Goal: Transaction & Acquisition: Purchase product/service

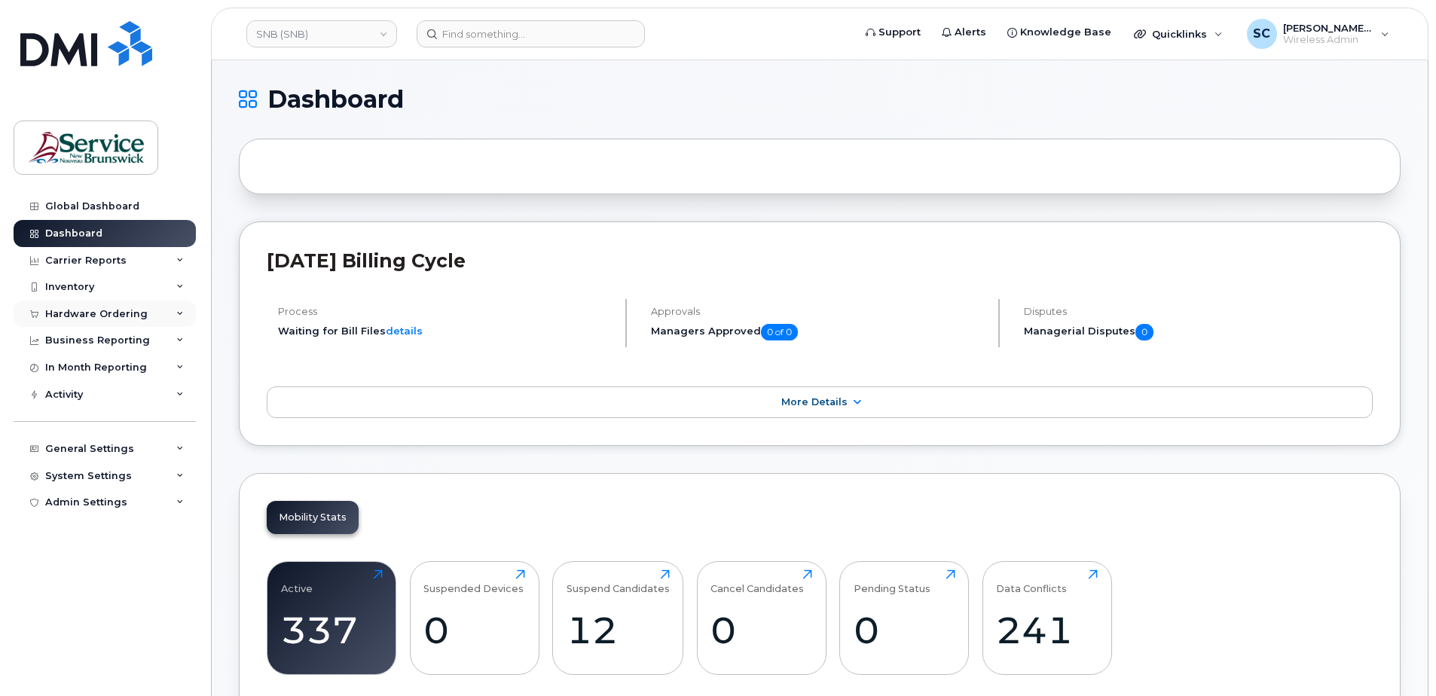
click at [143, 312] on div "Hardware Ordering" at bounding box center [105, 314] width 182 height 27
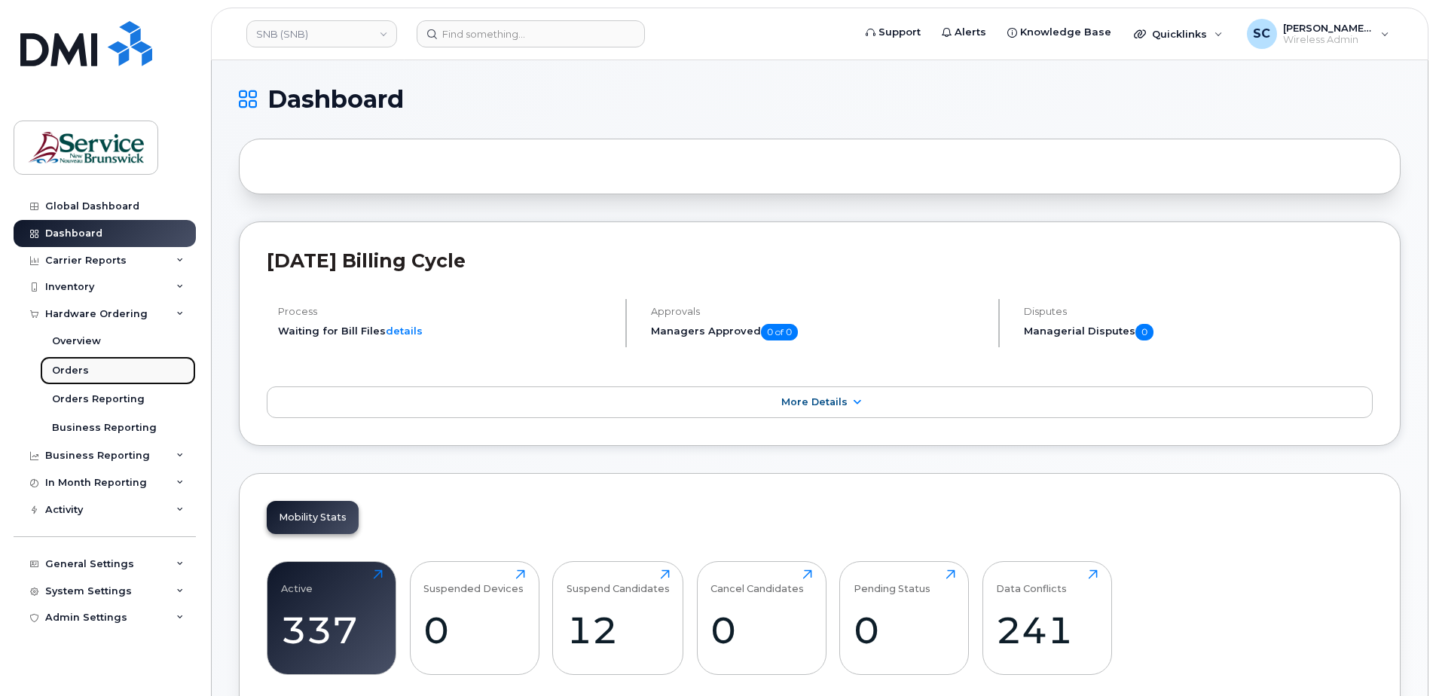
click at [105, 368] on link "Orders" at bounding box center [118, 370] width 156 height 29
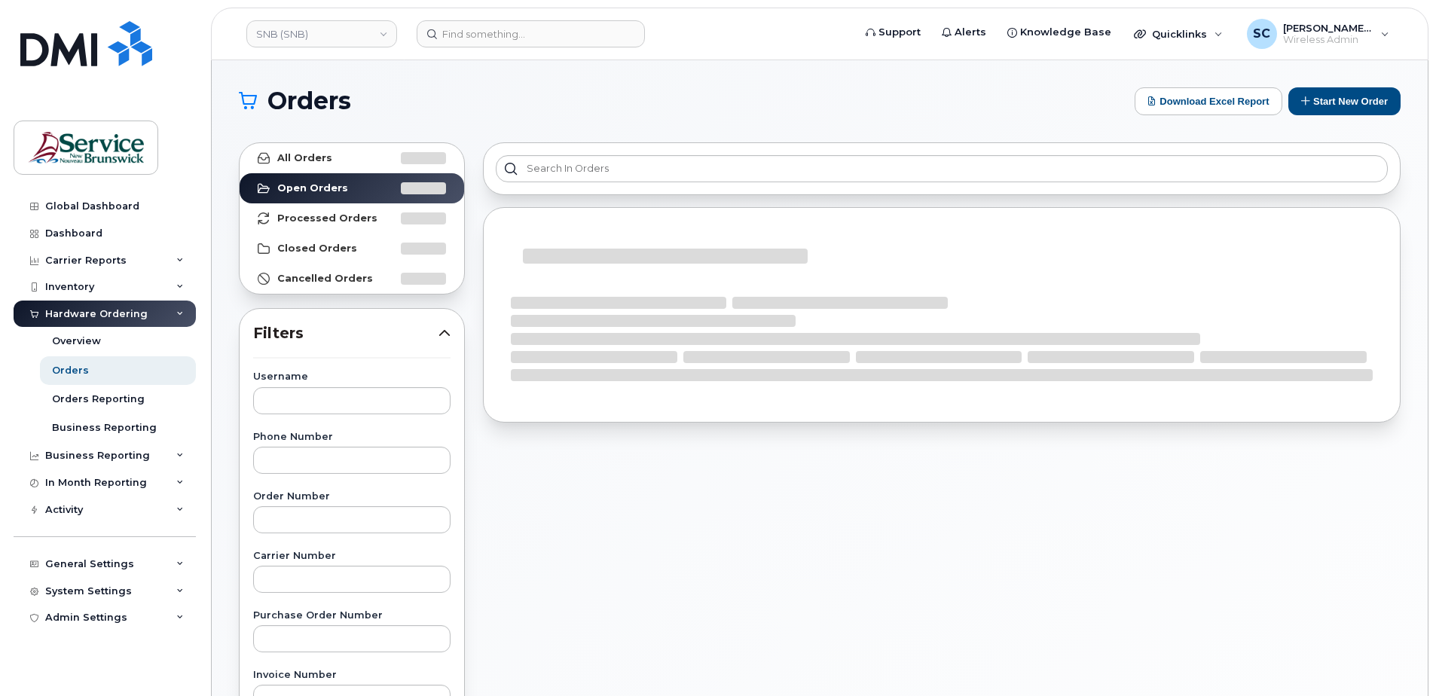
click at [691, 130] on section "Orders Download Excel Report Start New Order All Orders Open Orders Processed O…" at bounding box center [820, 639] width 1162 height 1105
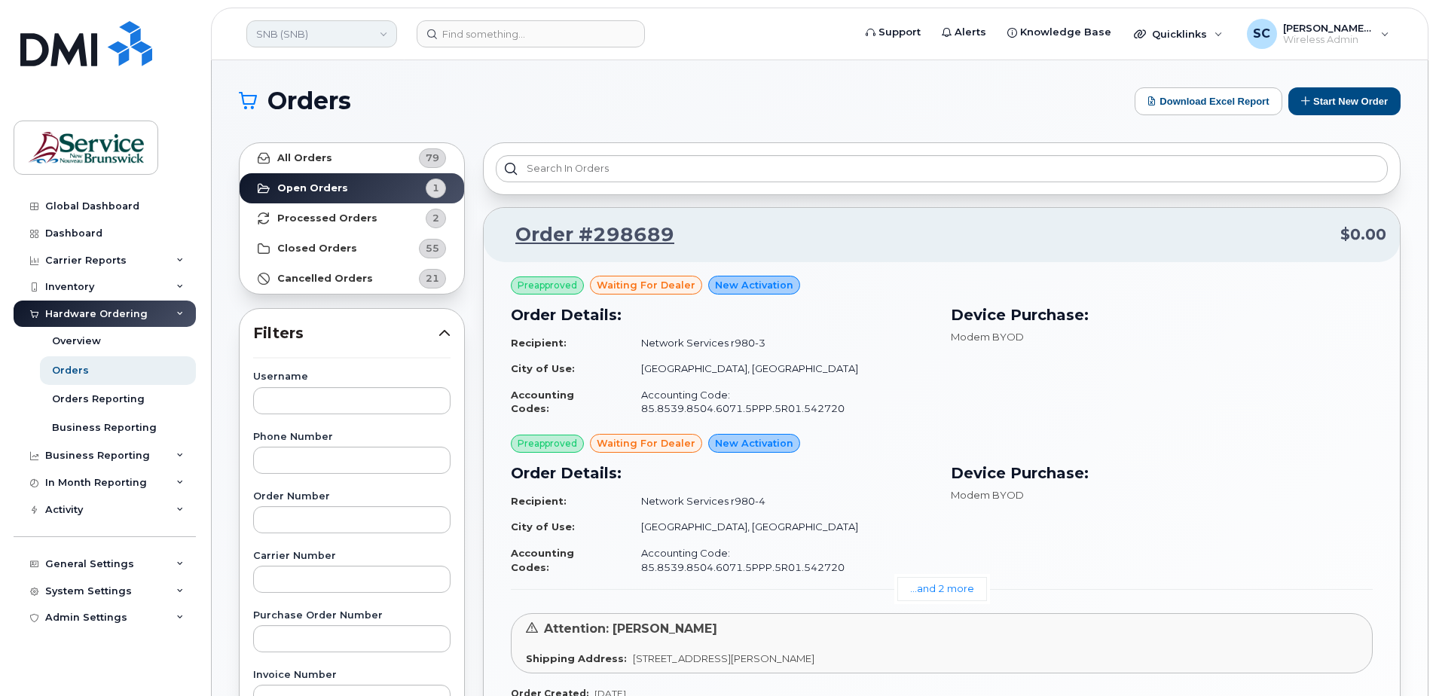
click at [354, 39] on link "SNB (SNB)" at bounding box center [321, 33] width 151 height 27
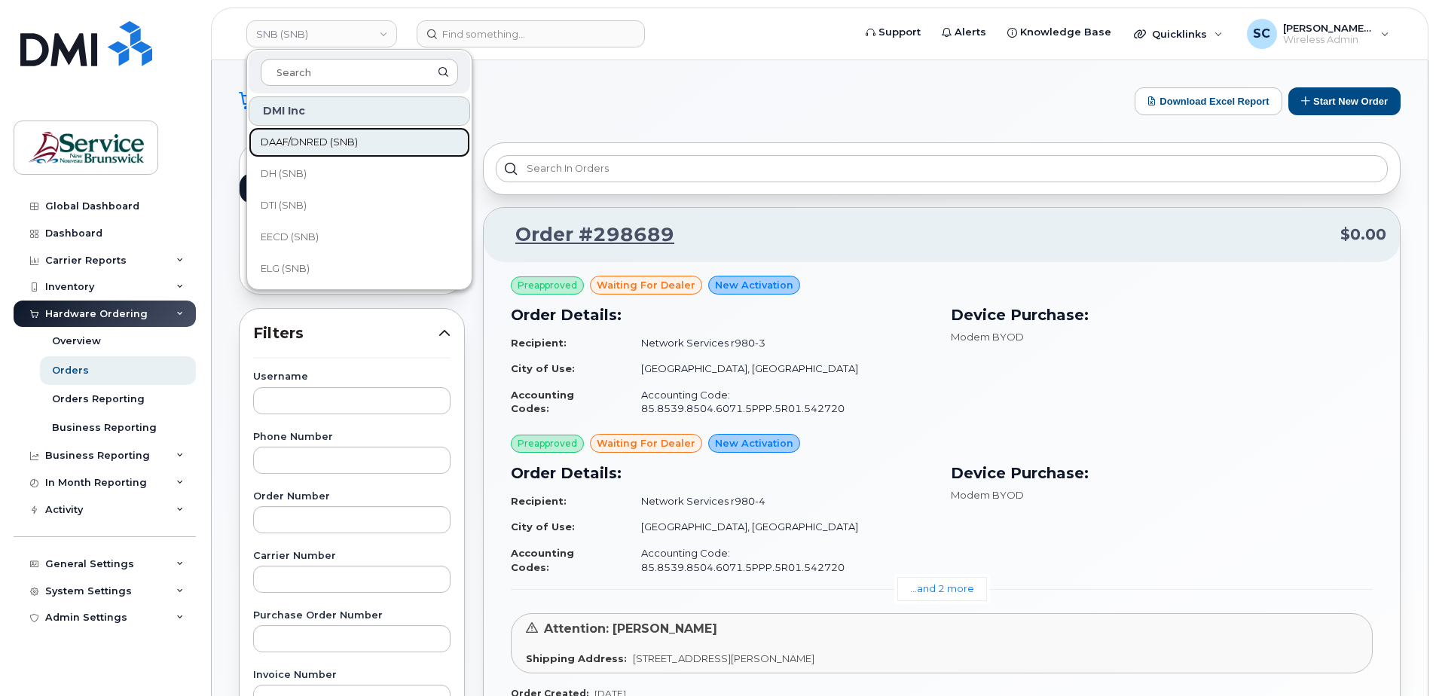
click at [308, 139] on span "DAAF/DNRED (SNB)" at bounding box center [309, 142] width 97 height 15
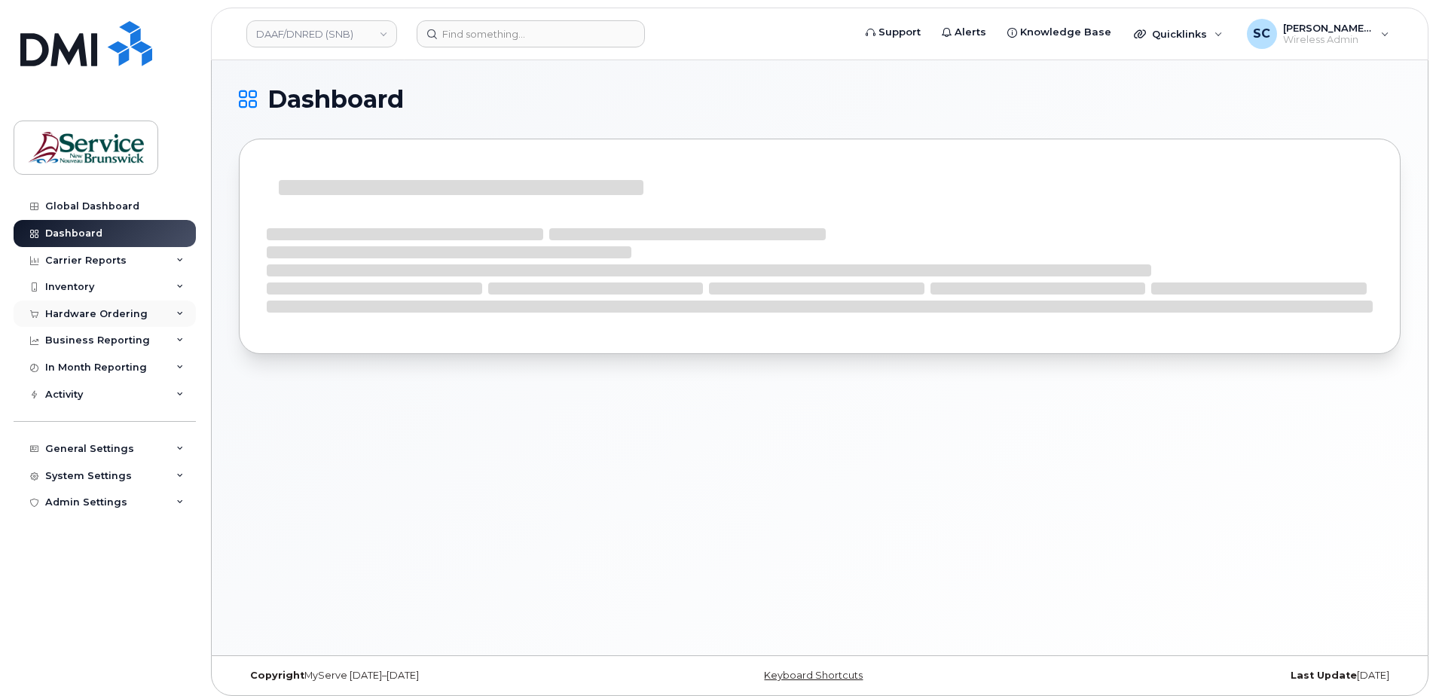
click at [118, 323] on div "Hardware Ordering" at bounding box center [105, 314] width 182 height 27
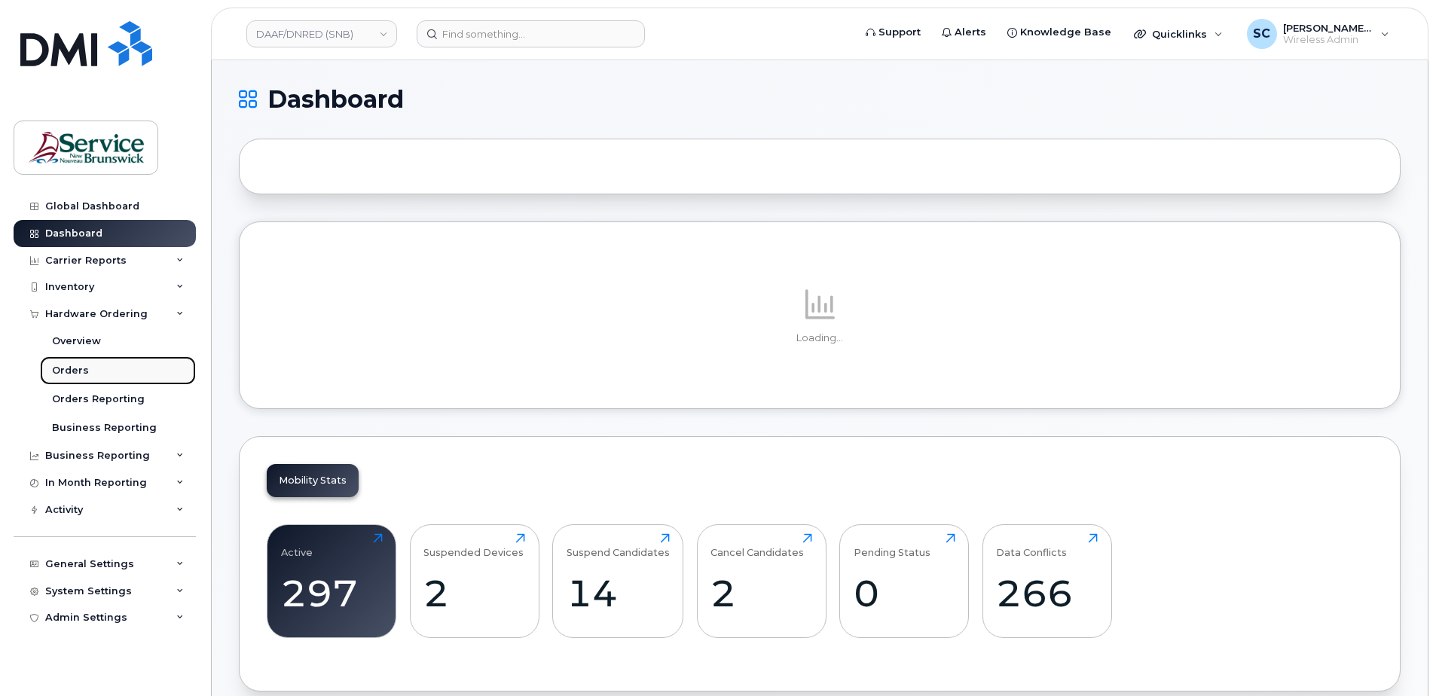
click at [81, 371] on div "Orders" at bounding box center [70, 371] width 37 height 14
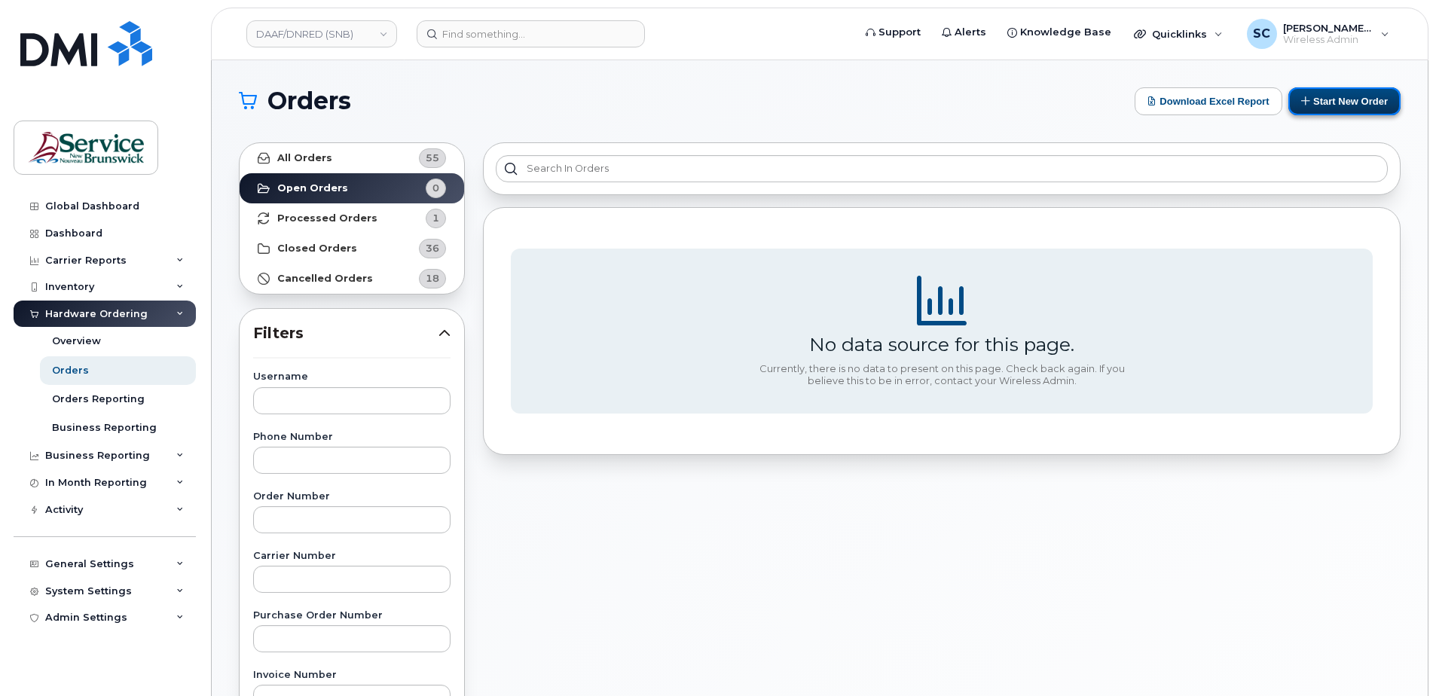
click at [1326, 106] on button "Start New Order" at bounding box center [1345, 101] width 112 height 28
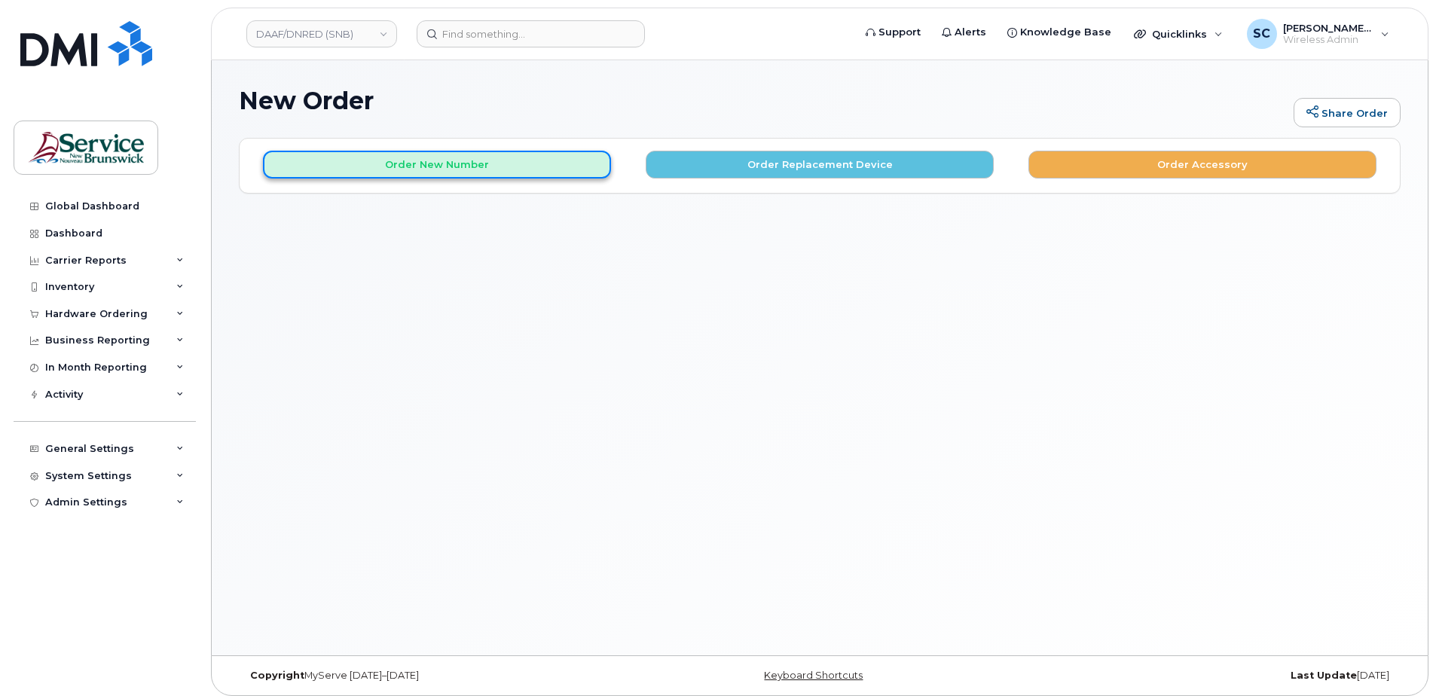
click at [468, 165] on button "Order New Number" at bounding box center [437, 165] width 348 height 28
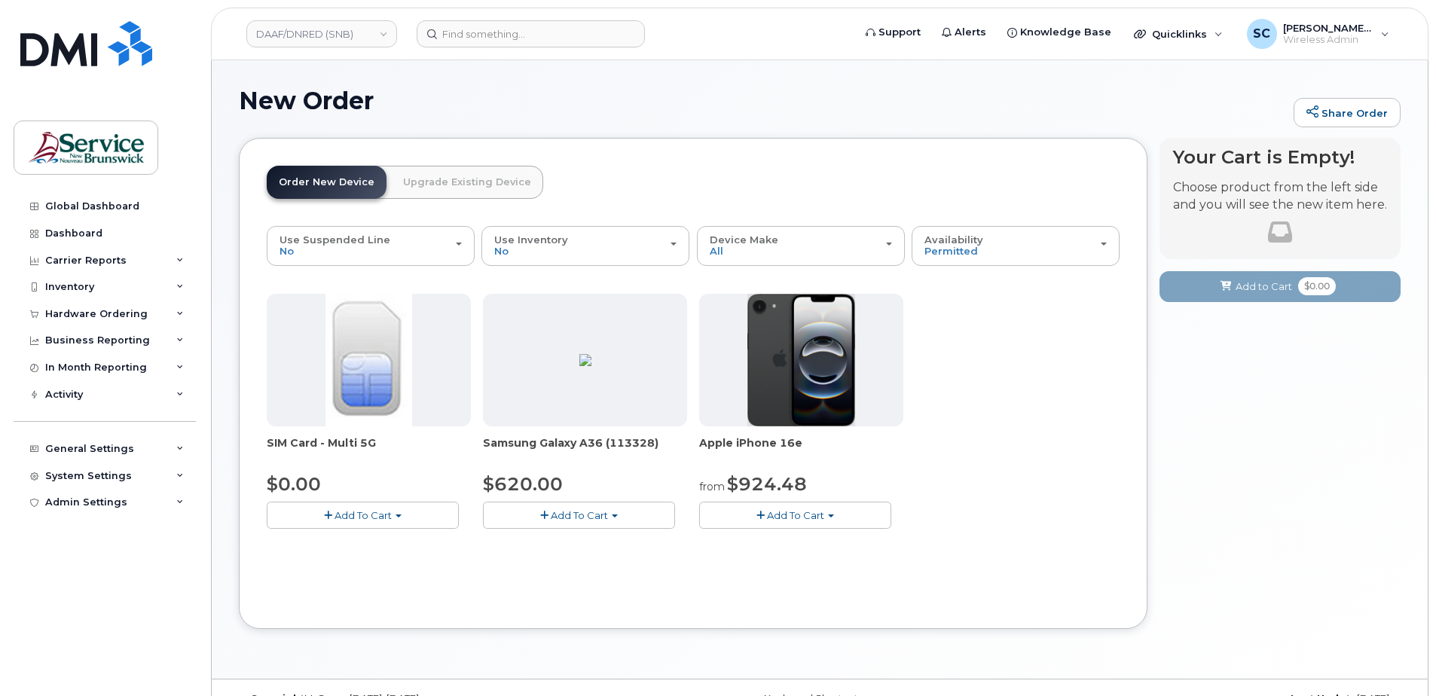
click at [662, 510] on button "Add To Cart" at bounding box center [579, 515] width 192 height 26
click at [609, 562] on link "$620.00 - 30-day activation (128GB model)" at bounding box center [610, 561] width 246 height 19
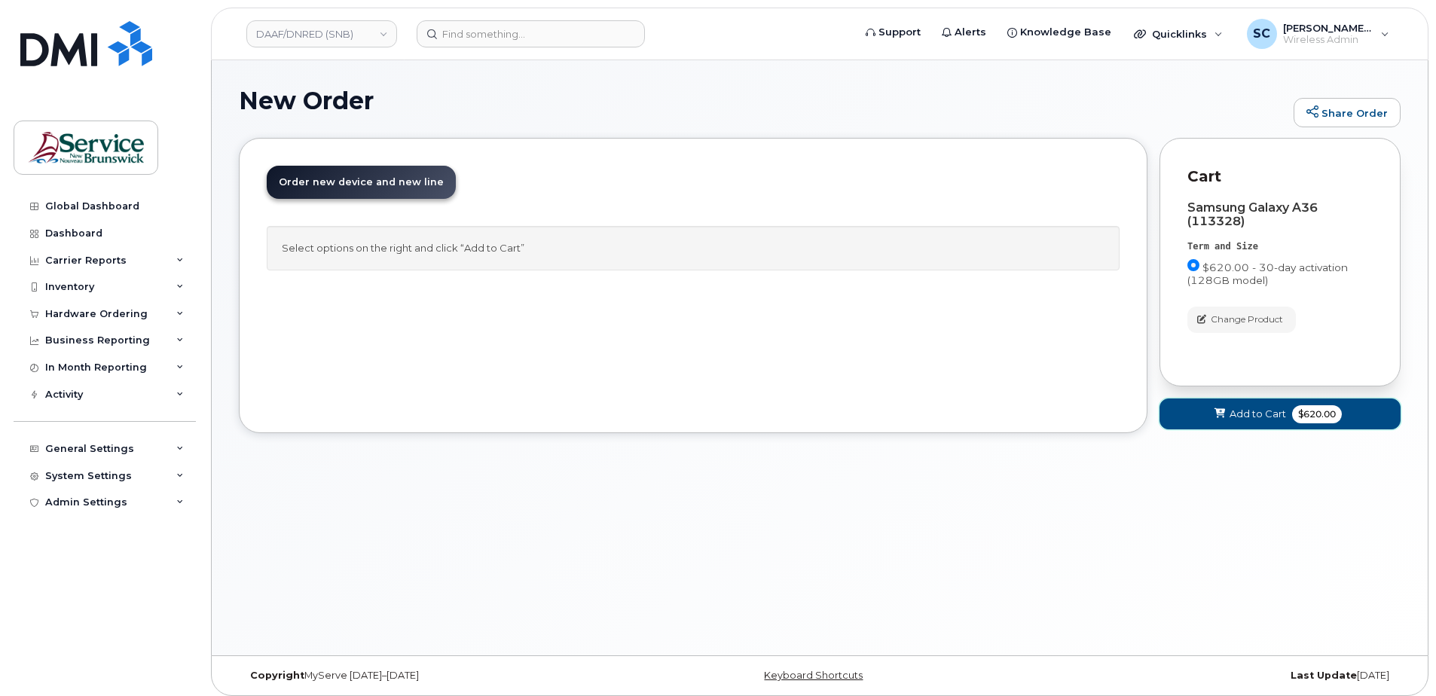
click at [1255, 408] on span "Add to Cart" at bounding box center [1258, 414] width 57 height 14
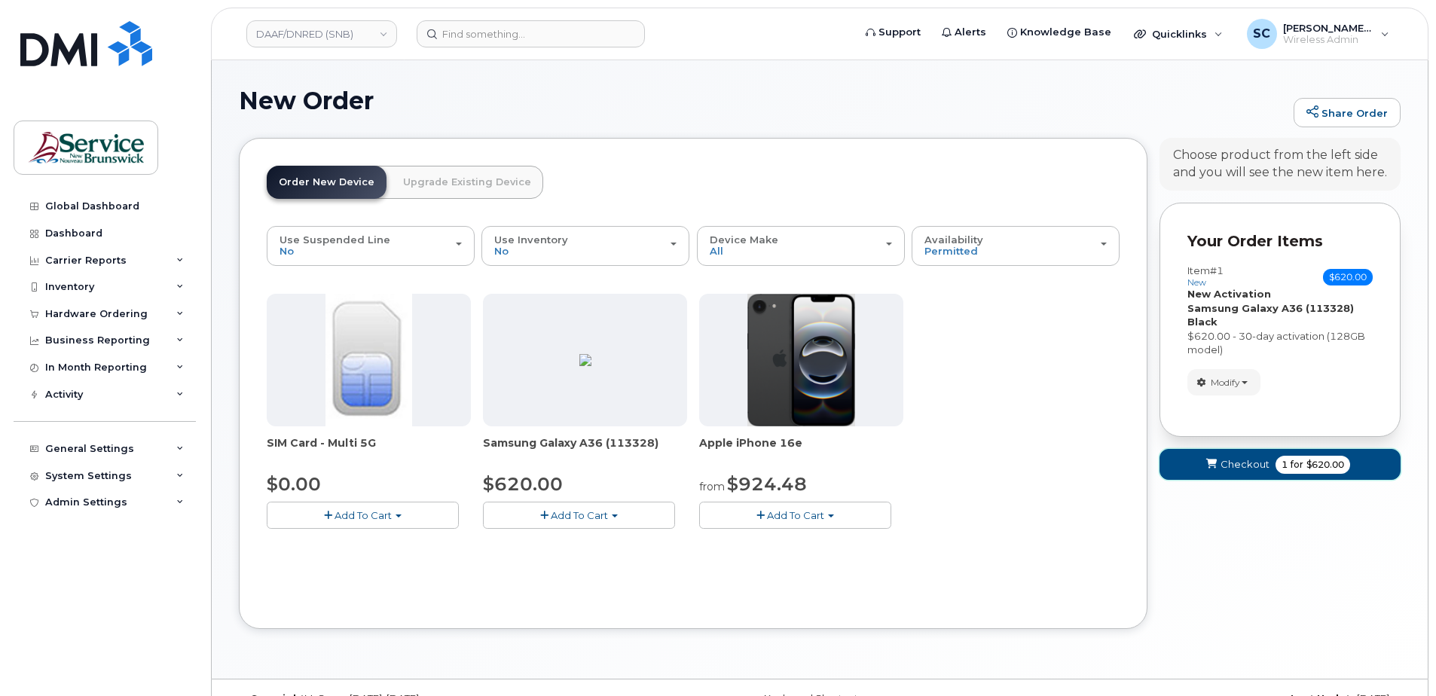
click at [1200, 461] on button "Checkout 1 for $620.00" at bounding box center [1280, 464] width 241 height 31
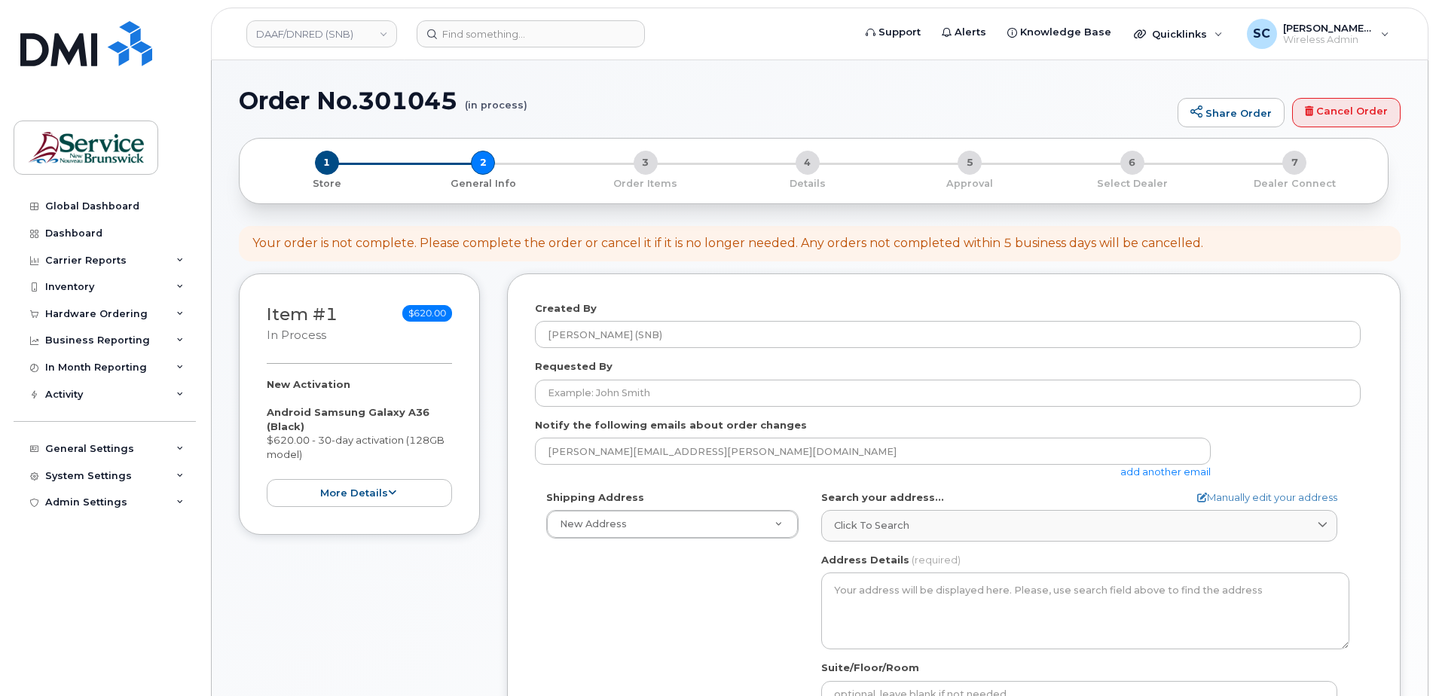
select select
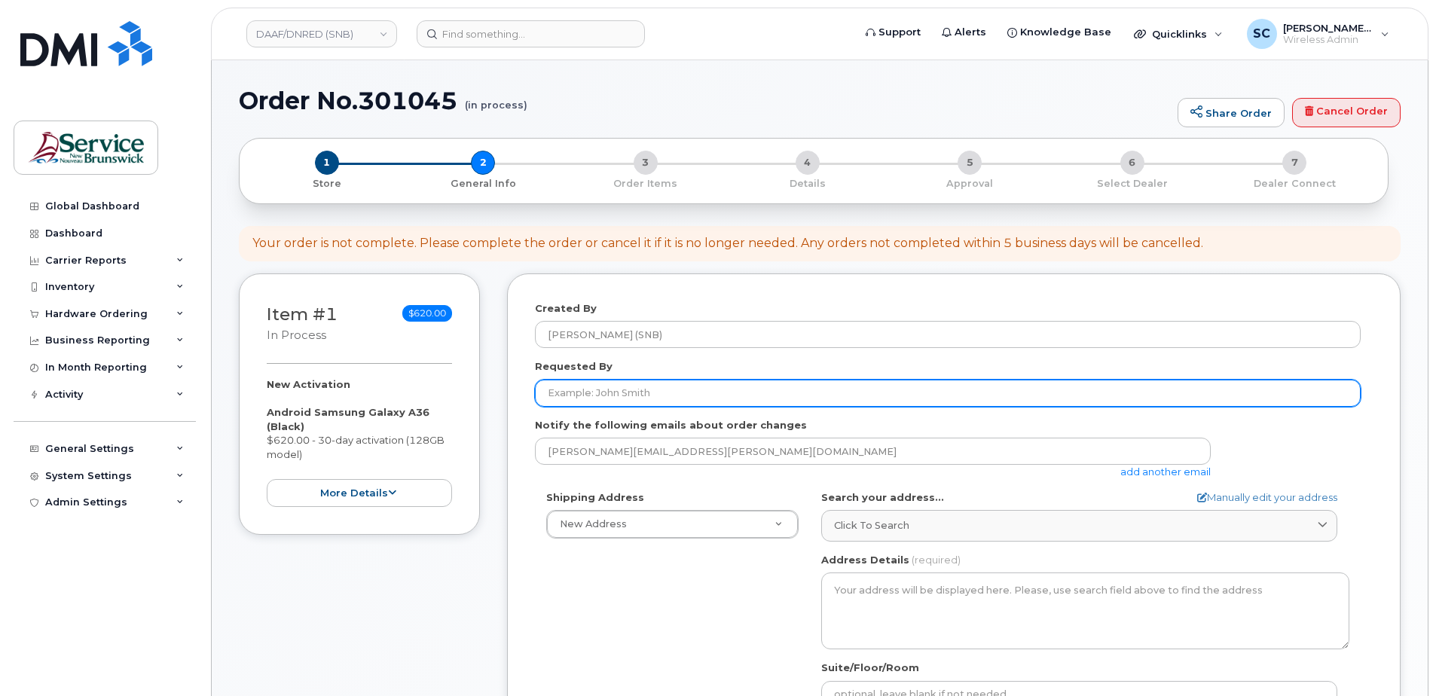
click at [585, 396] on input "Requested By" at bounding box center [948, 393] width 826 height 27
paste input "[PERSON_NAME][EMAIL_ADDRESS][DOMAIN_NAME]"
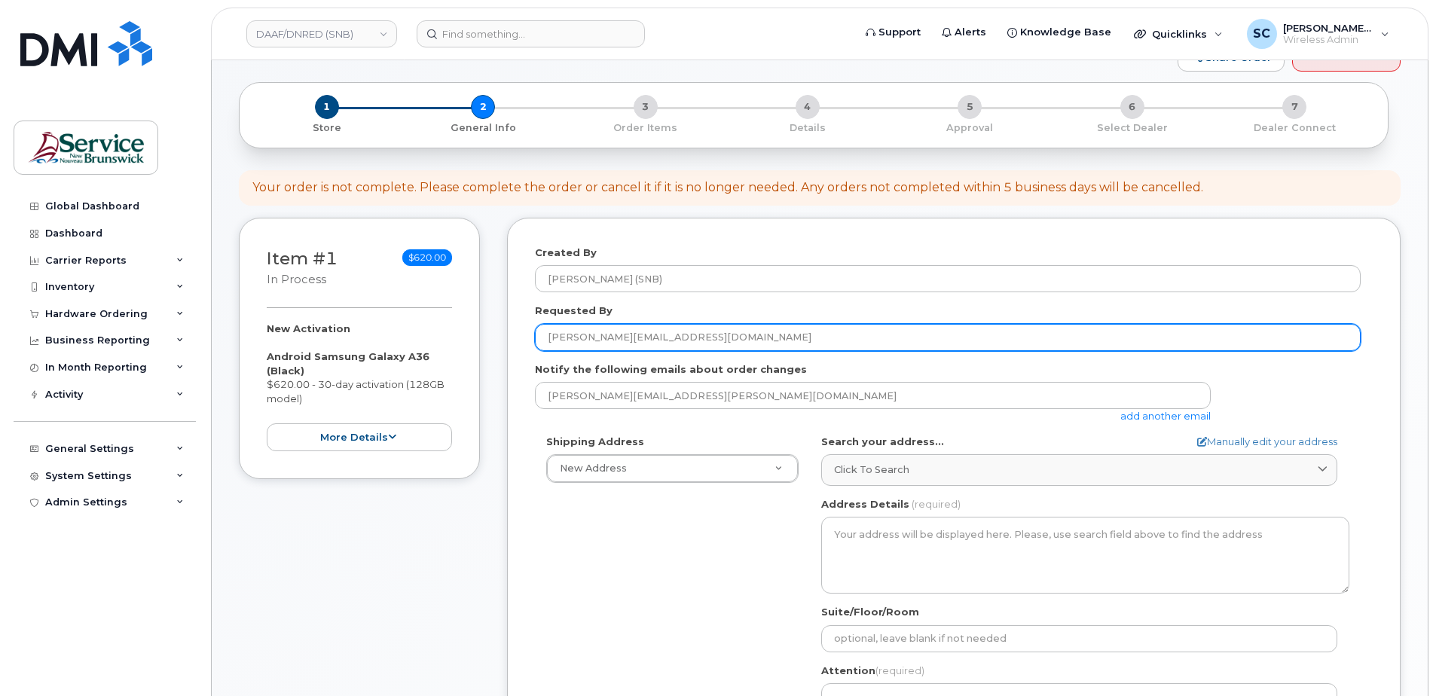
scroll to position [151, 0]
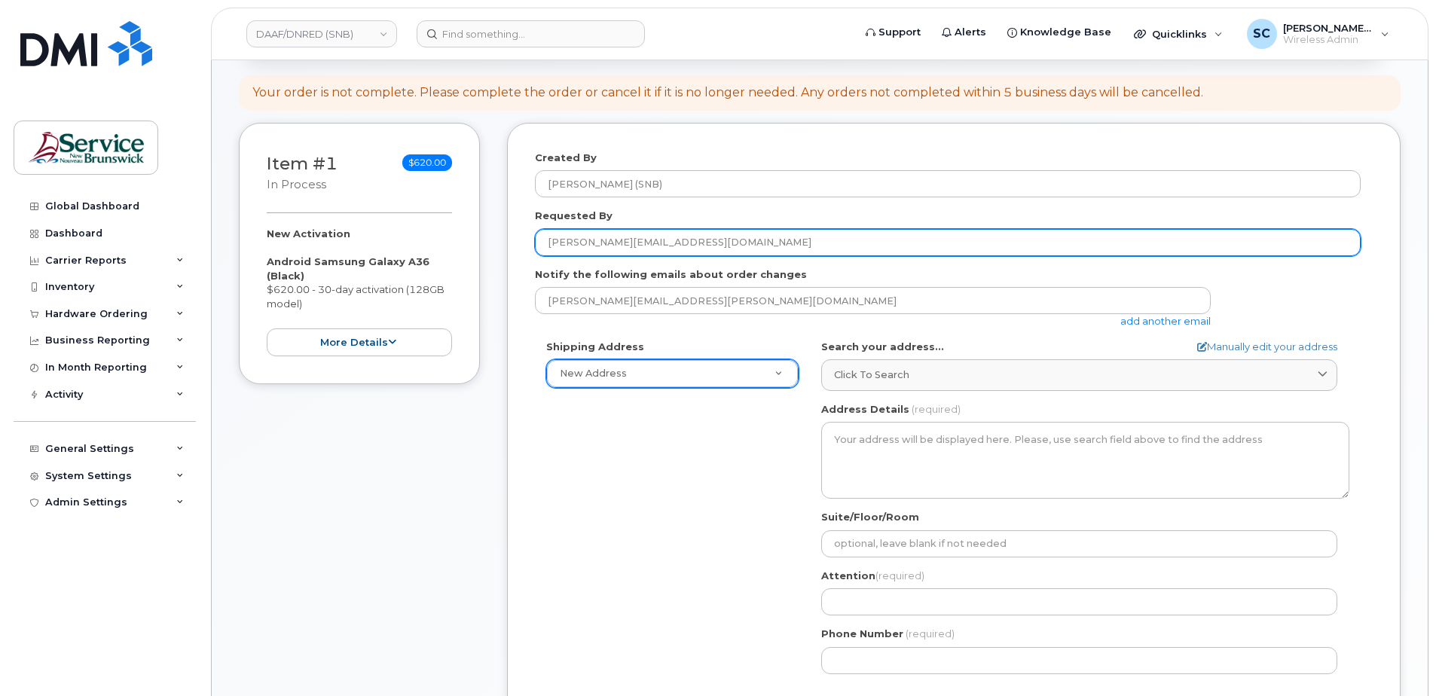
type input "[PERSON_NAME][EMAIL_ADDRESS][DOMAIN_NAME]"
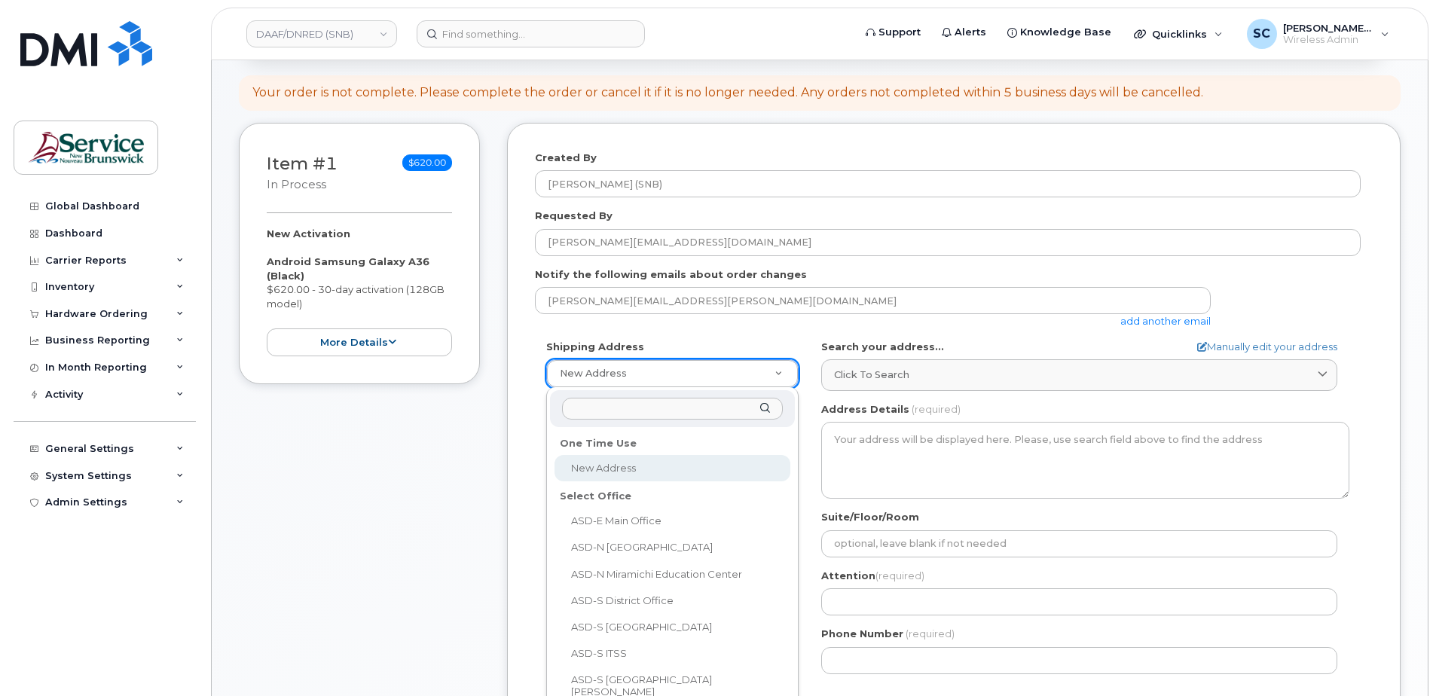
click at [656, 404] on input "text" at bounding box center [672, 409] width 221 height 22
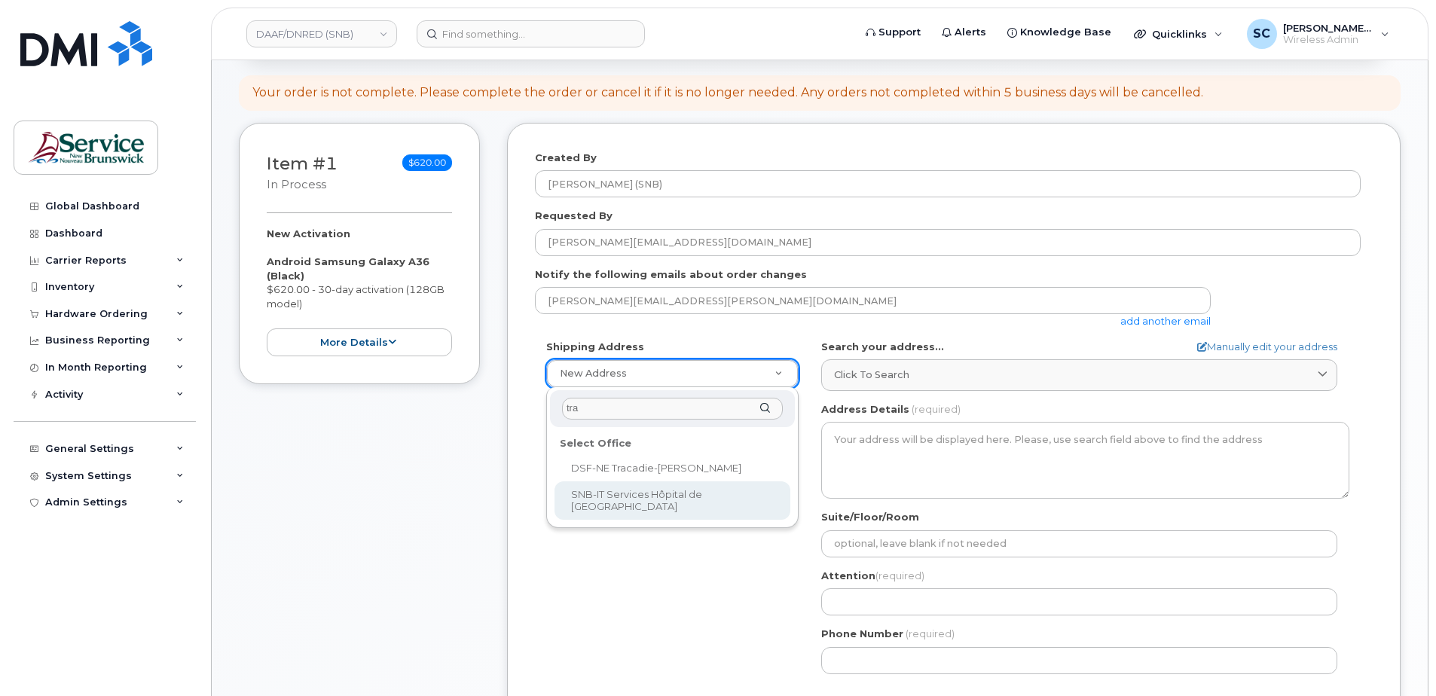
type input "tra"
select select
type textarea "[STREET_ADDRESS] Tracadie-[PERSON_NAME] [GEOGRAPHIC_DATA] E1X 1G5"
type input "[PERSON_NAME]"
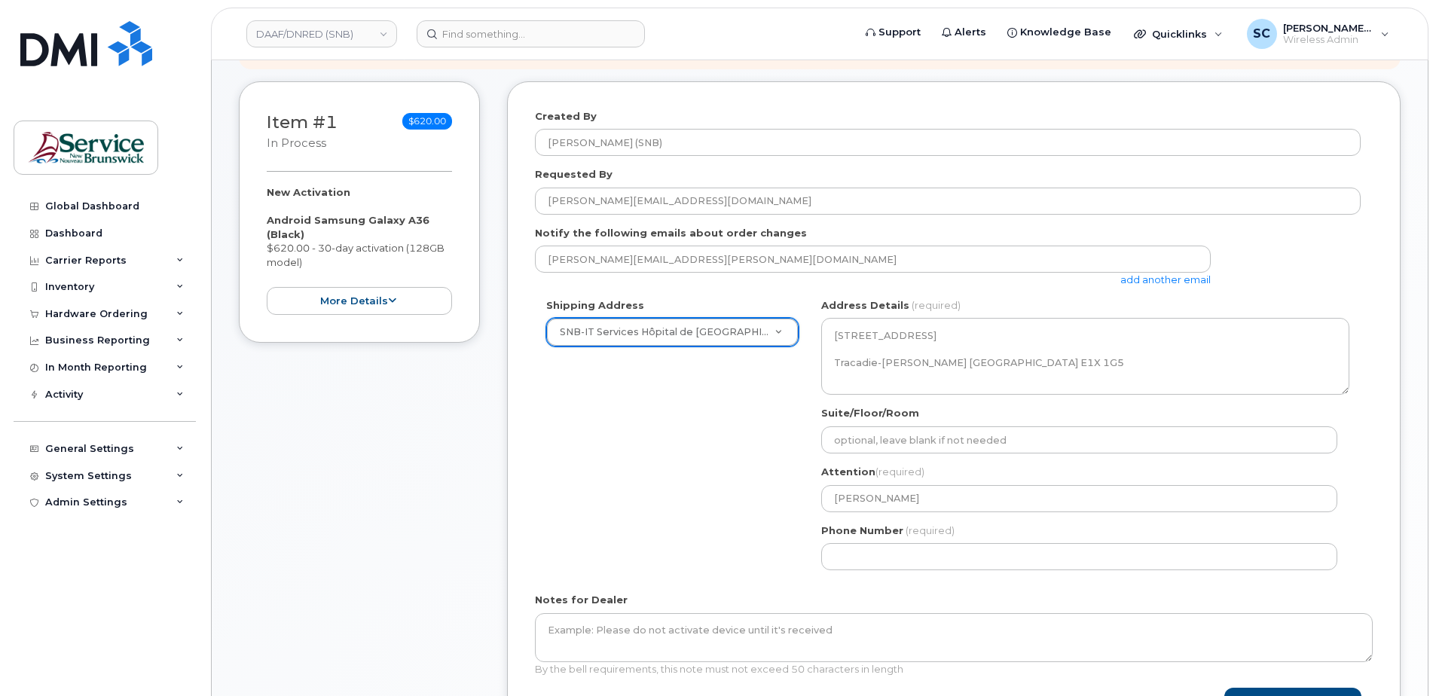
scroll to position [226, 0]
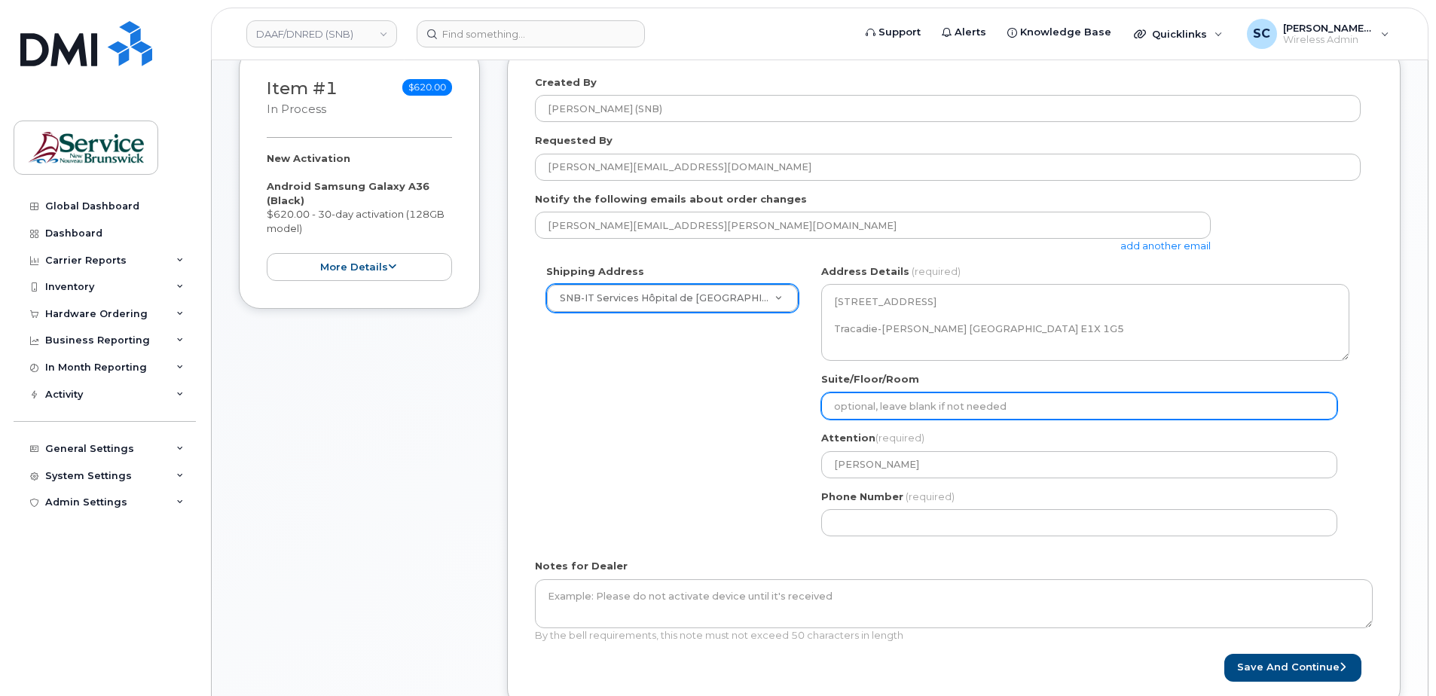
click at [898, 410] on input "Suite/Floor/Room" at bounding box center [1079, 406] width 516 height 27
paste input "WO0000000489910"
select select
type input "WO0000000489910"
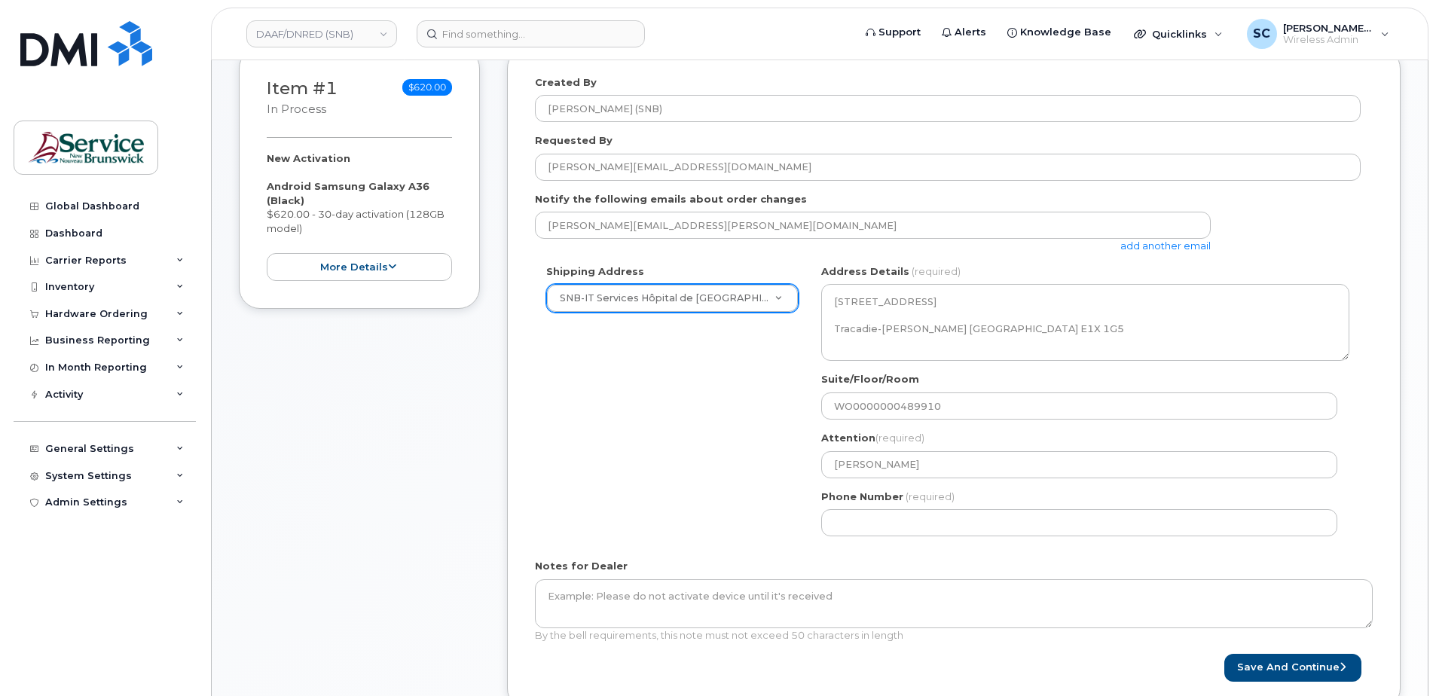
click at [681, 448] on div "Shipping Address SNB-IT Services Hôpital de Tracadie New Address ASD-E Main Off…" at bounding box center [948, 406] width 826 height 283
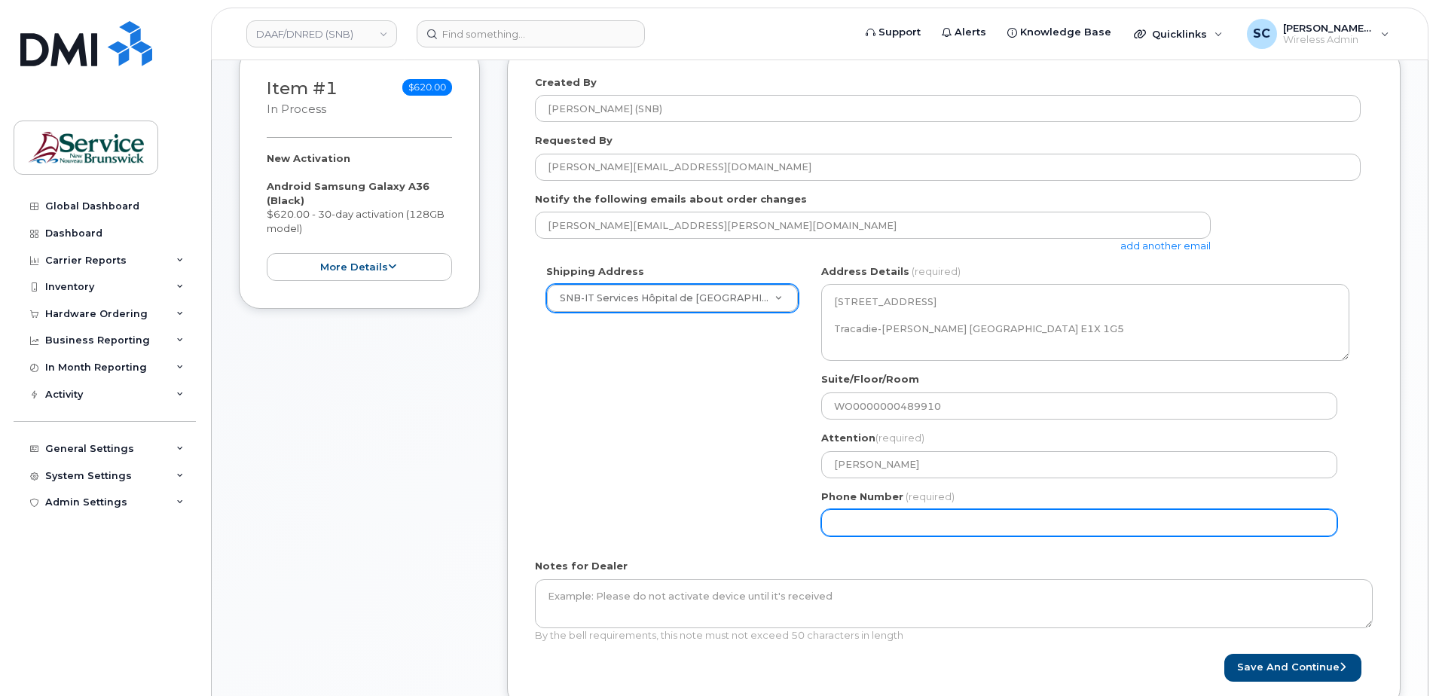
click at [878, 521] on input "Phone Number" at bounding box center [1079, 522] width 516 height 27
type input "1234567890"
select select
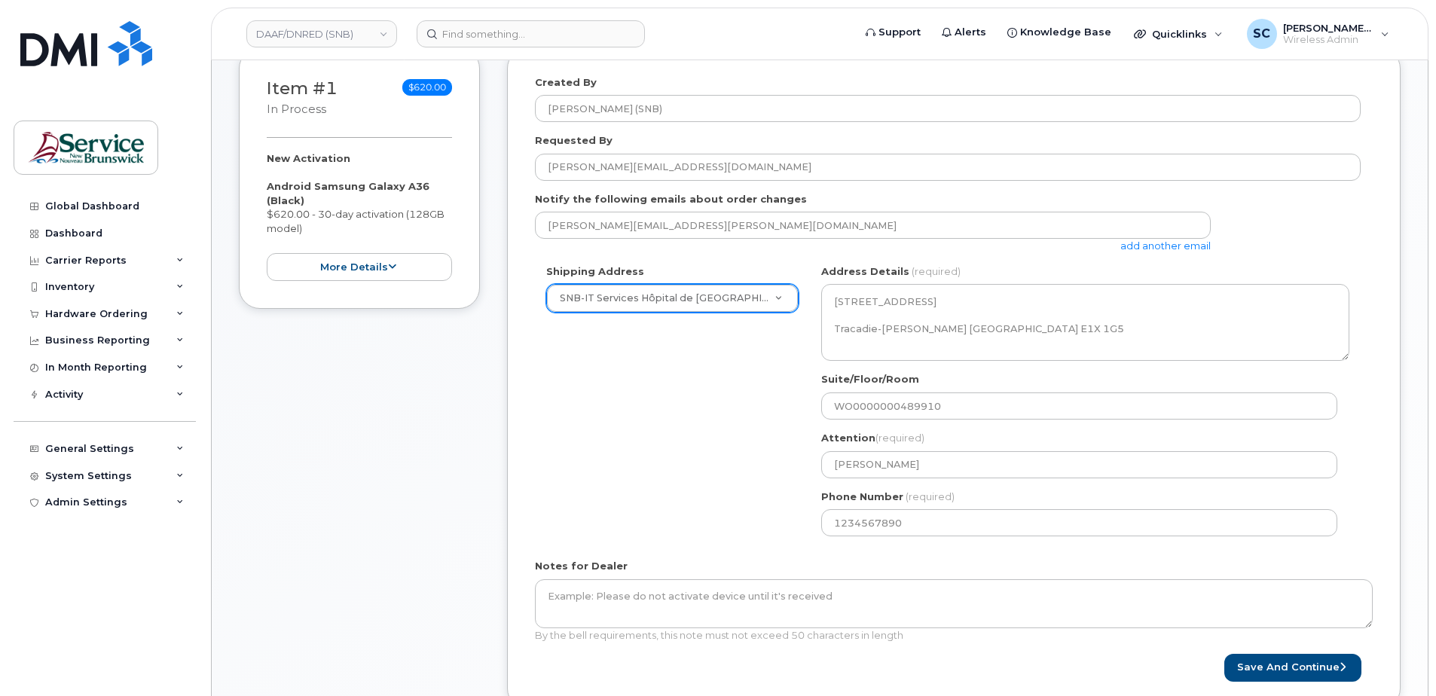
click at [723, 553] on form "Created By Slipp, Cameron (SNB) Requested By Francis.St-Coeur@gnb.ca Notify the…" at bounding box center [954, 378] width 838 height 607
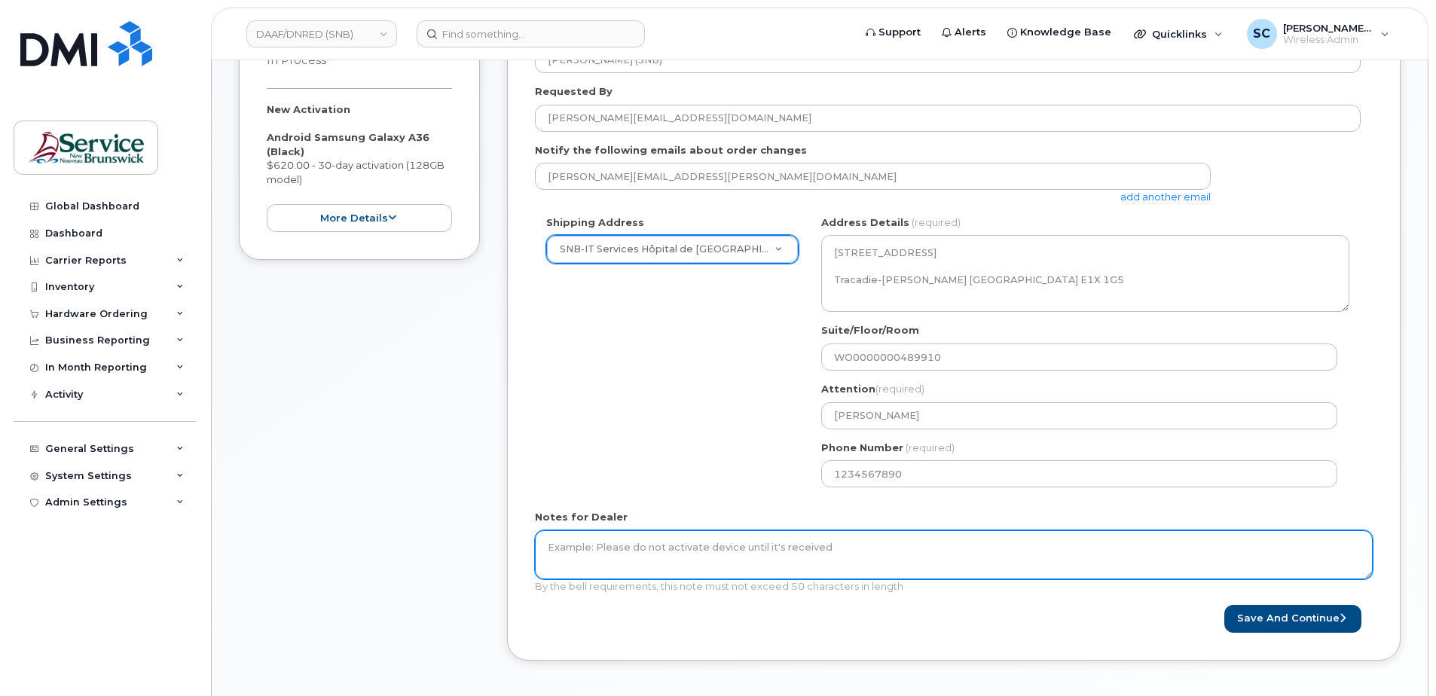
scroll to position [301, 0]
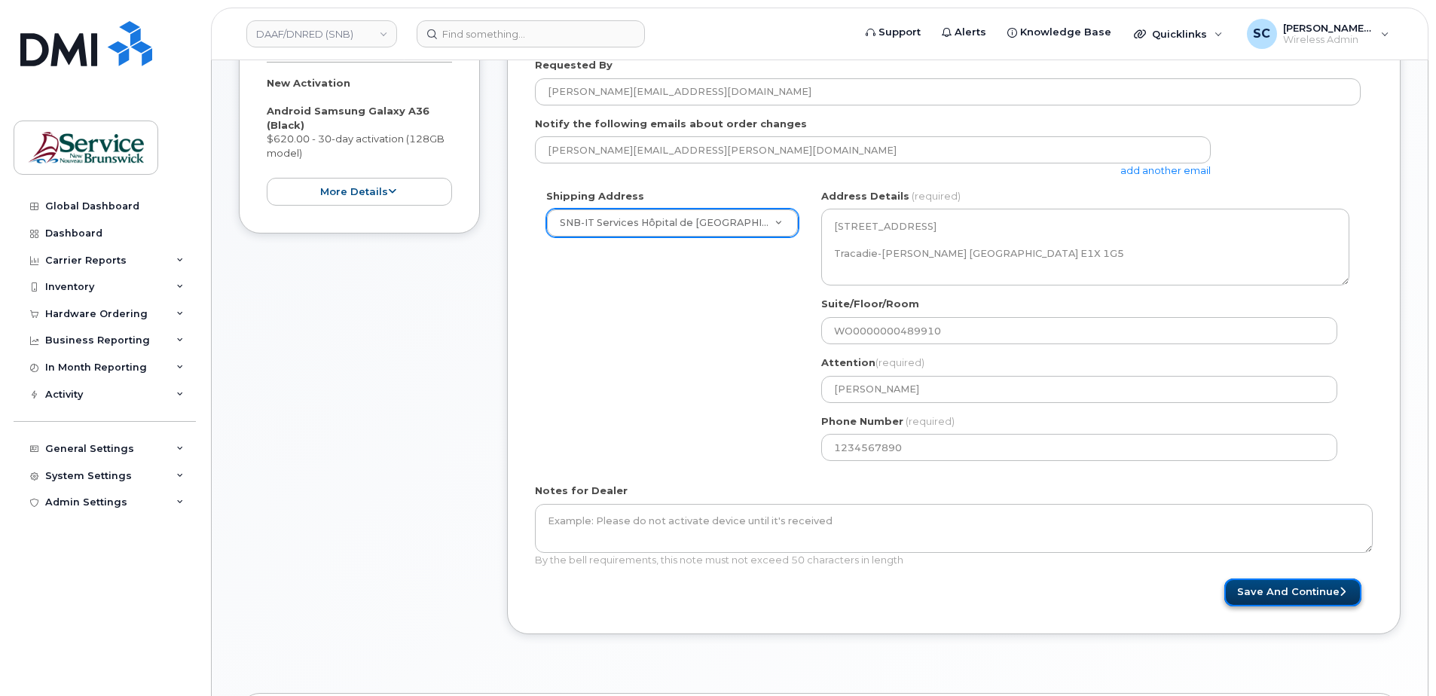
click at [1320, 593] on button "Save and Continue" at bounding box center [1293, 593] width 137 height 28
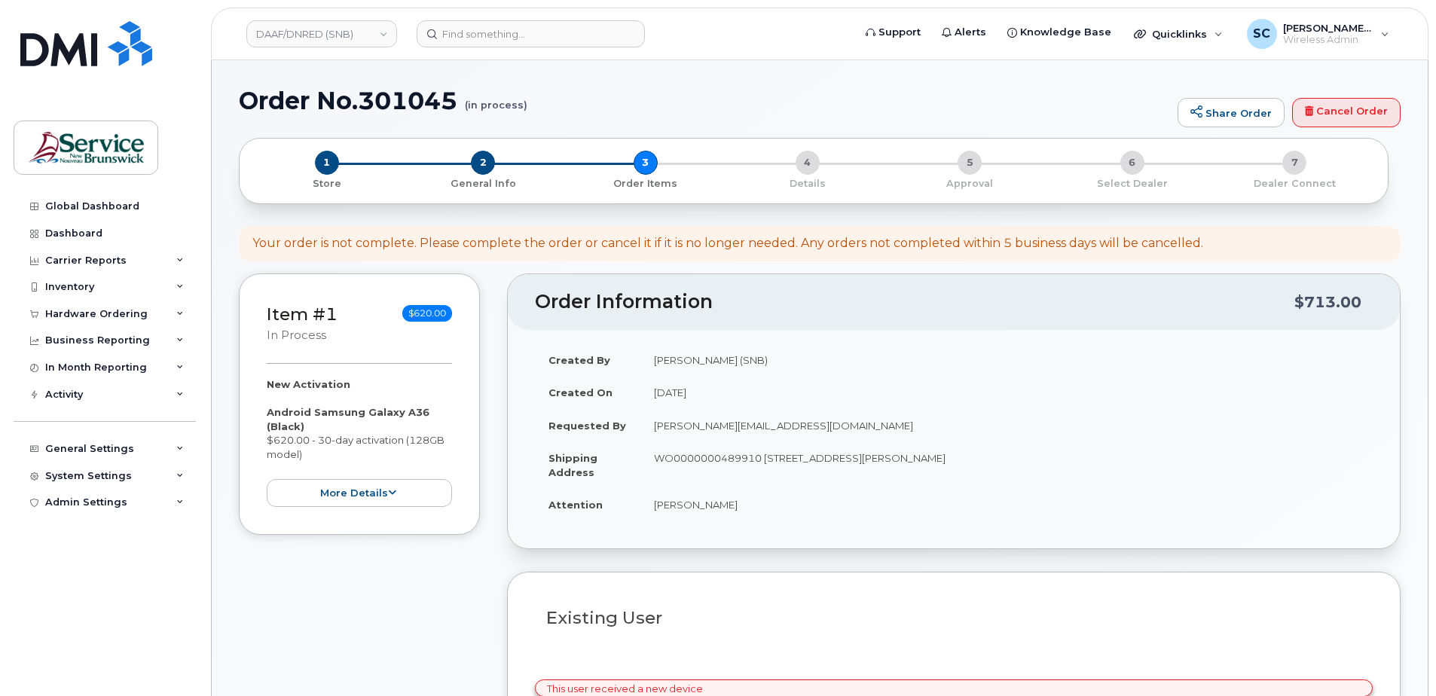
select select
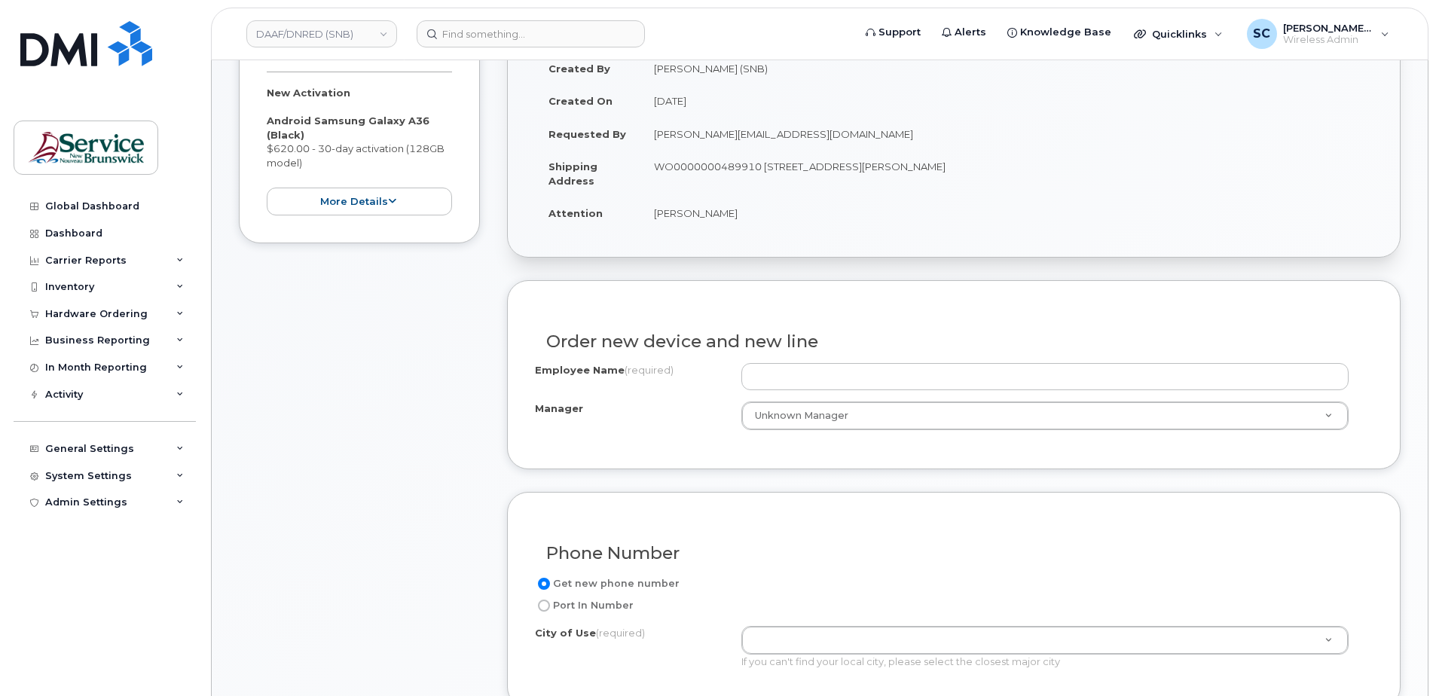
scroll to position [301, 0]
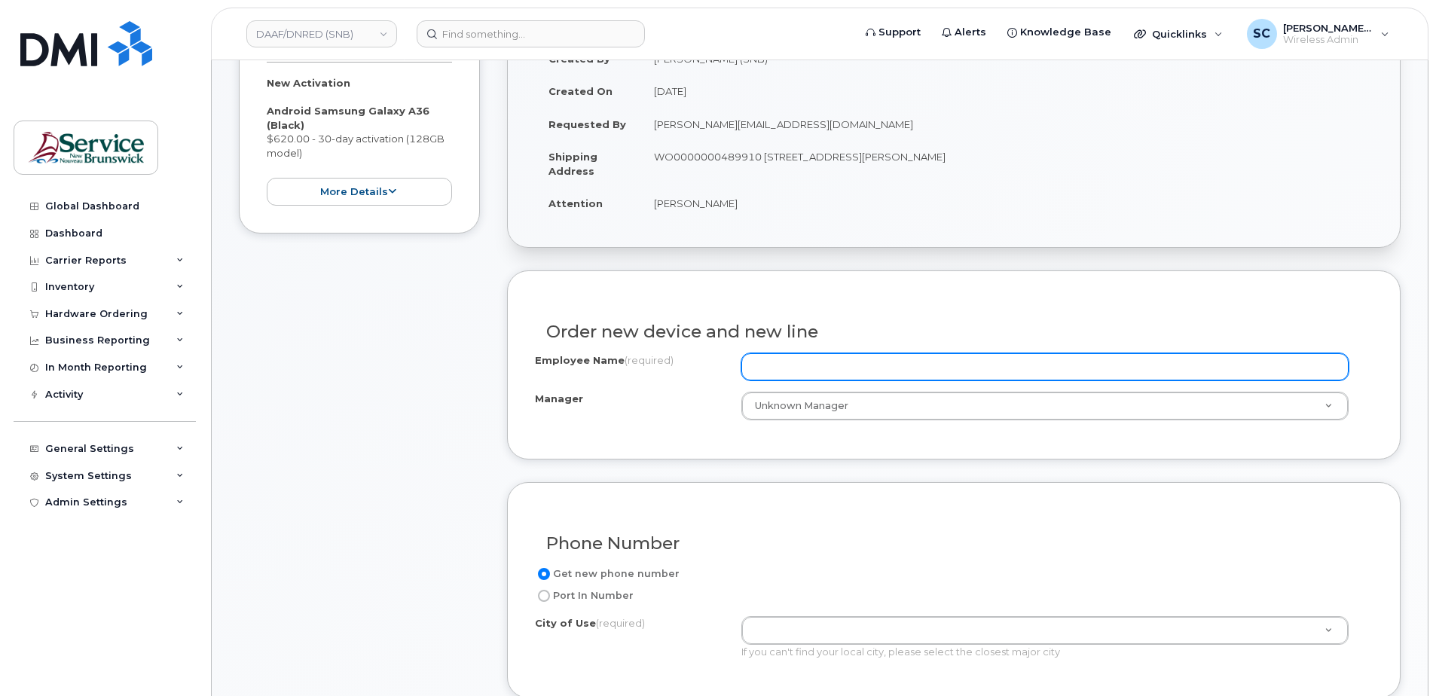
click at [783, 357] on input "Employee Name (required)" at bounding box center [1045, 366] width 607 height 27
paste input "[PERSON_NAME]"
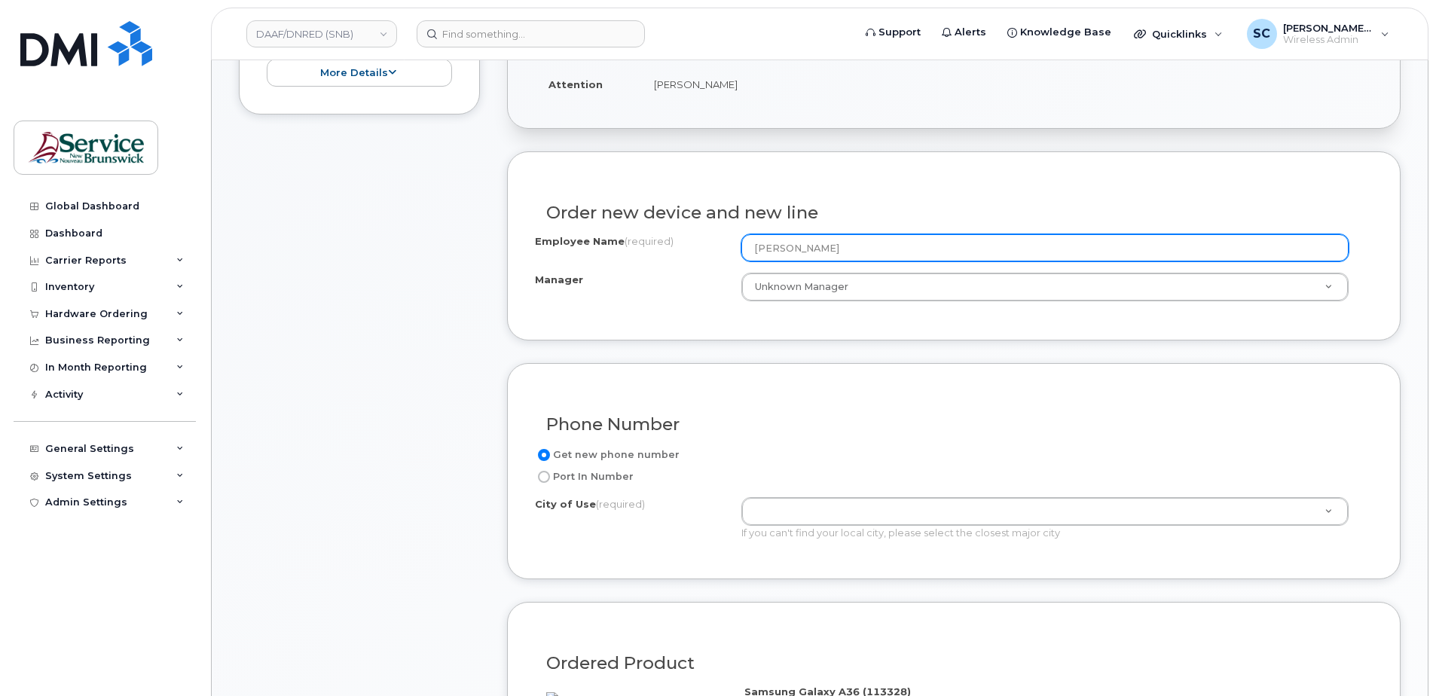
scroll to position [452, 0]
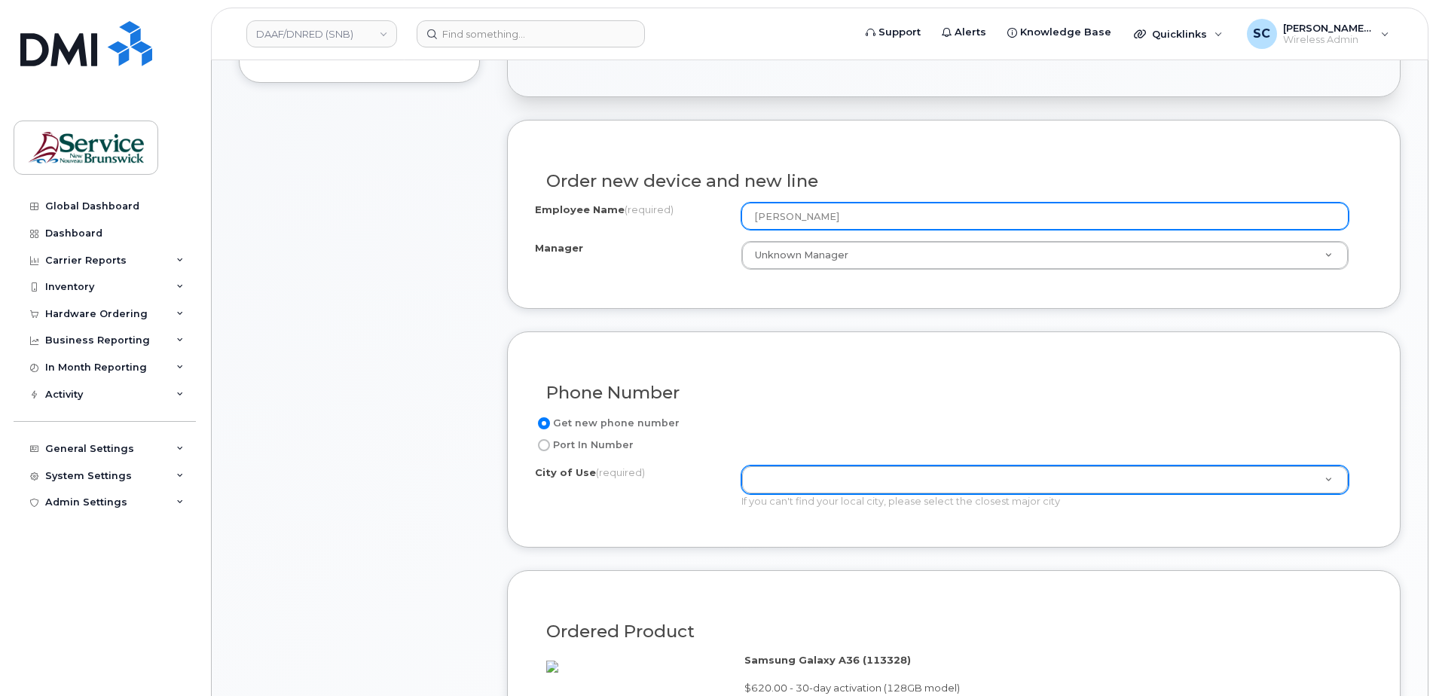
type input "[PERSON_NAME]"
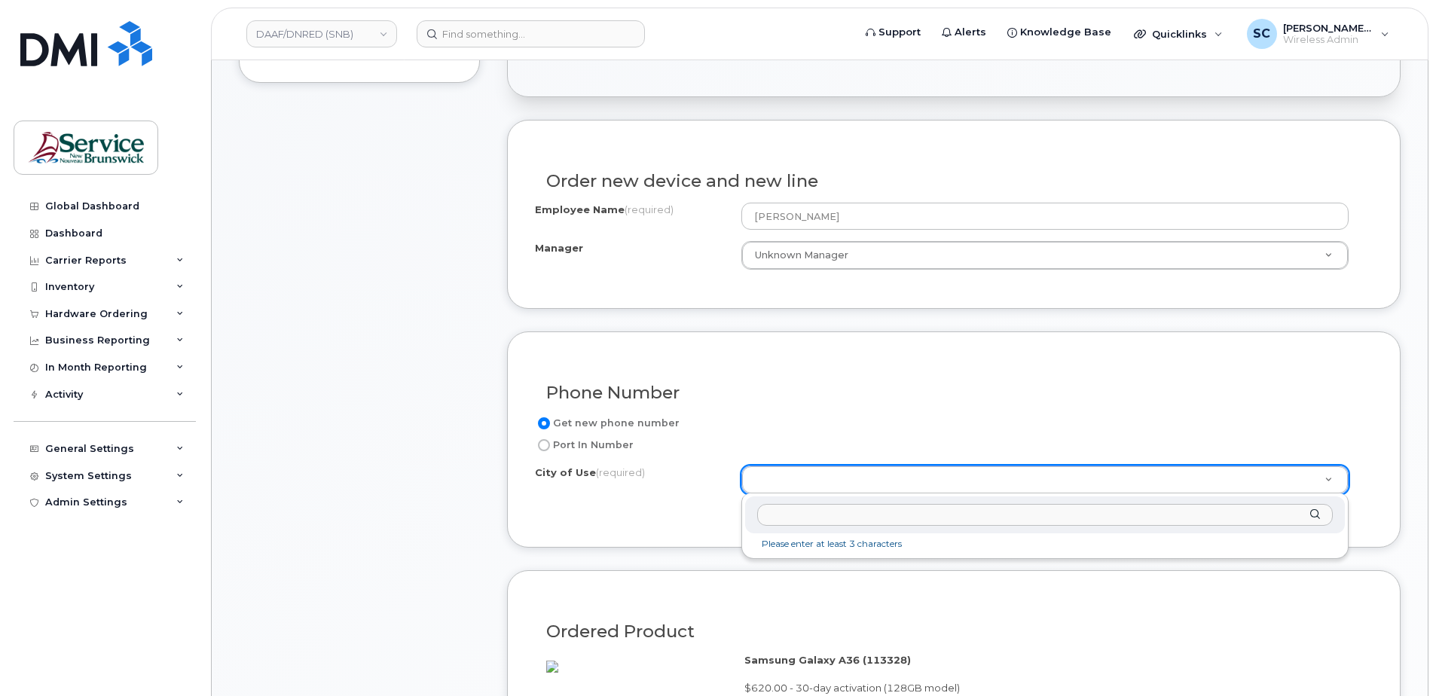
type input "t"
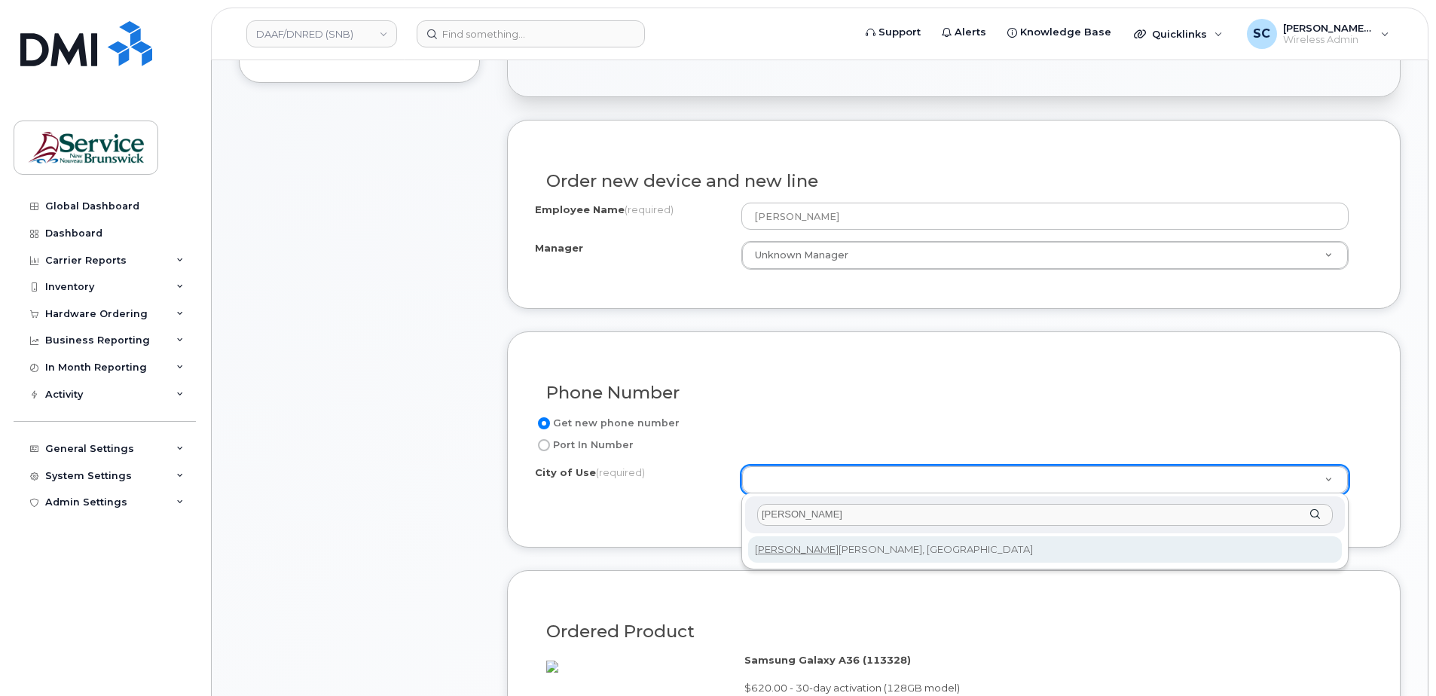
type input "shipp"
type input "2067"
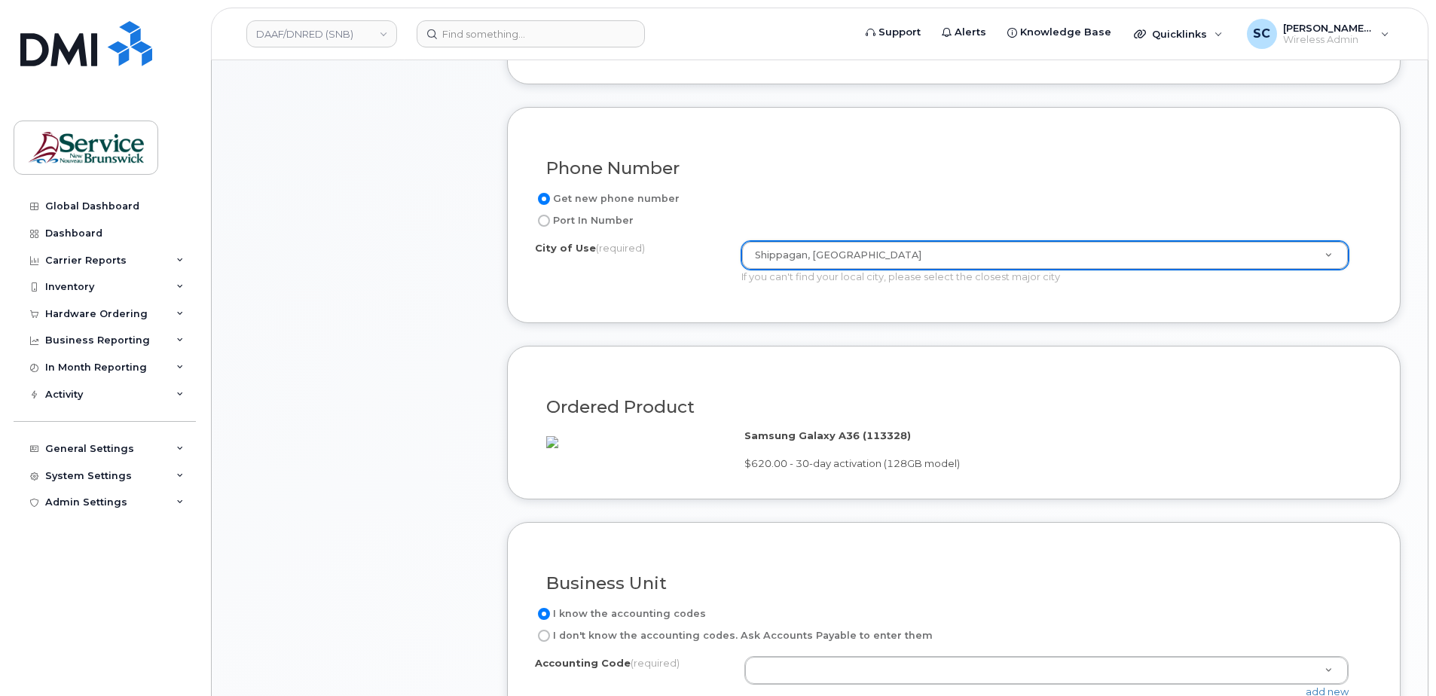
scroll to position [904, 0]
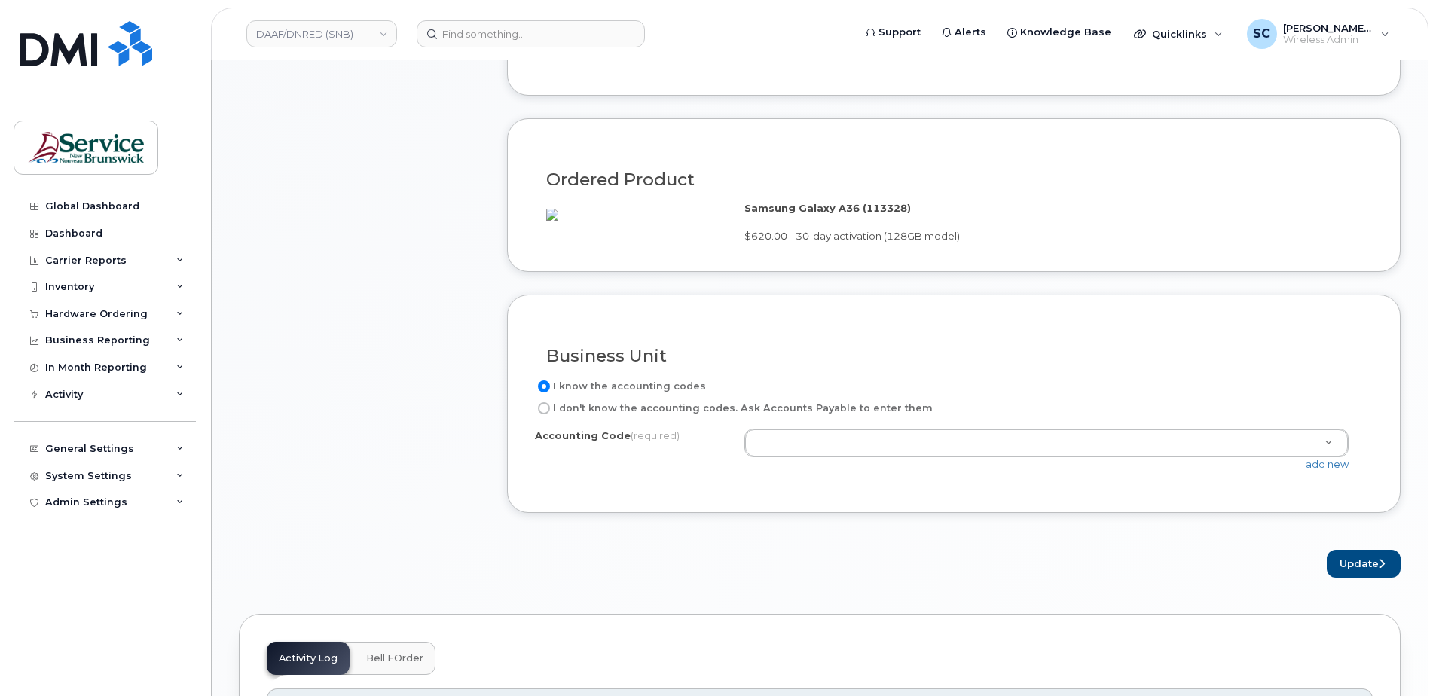
paste input "10.1072.1007.4866.TPPP.0000.T72005"
type input "10.1072.1007.4866.TPPP.0000.T72005"
click at [1323, 470] on link "add new" at bounding box center [1327, 464] width 43 height 12
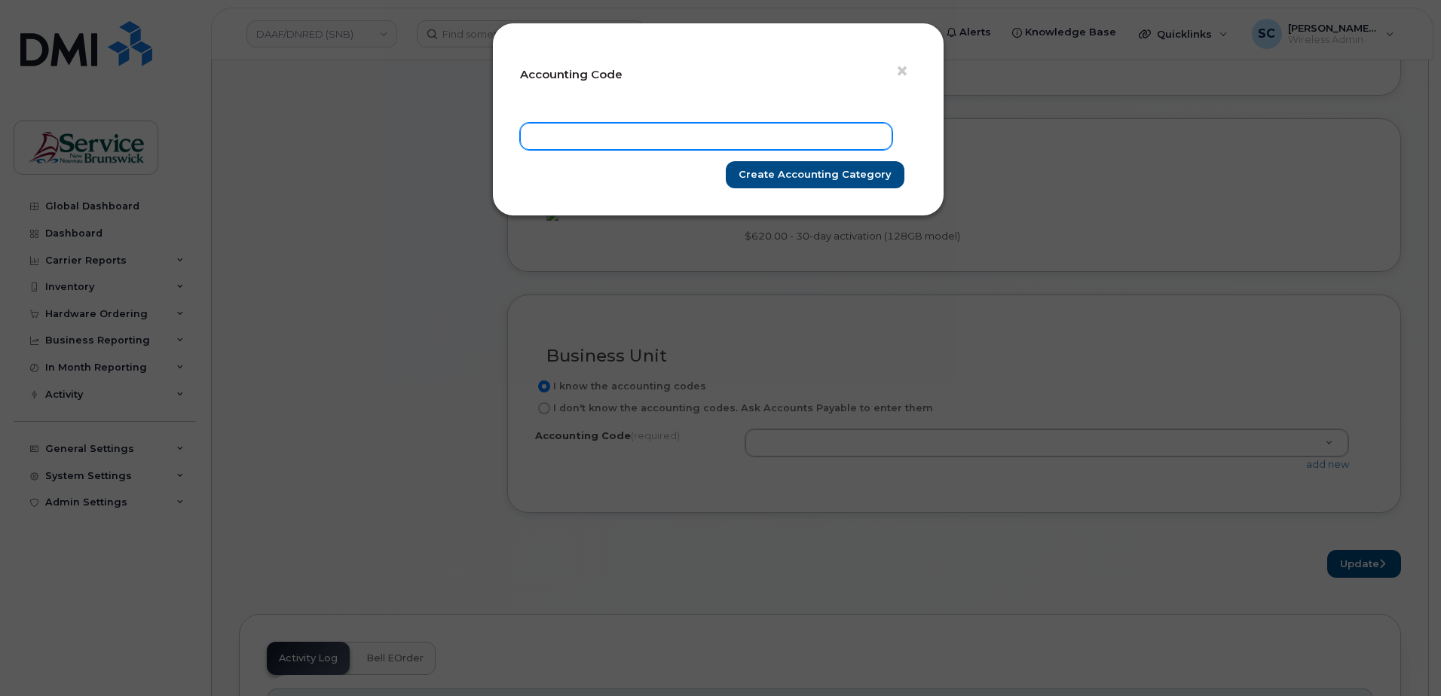
click at [871, 135] on input "text" at bounding box center [706, 136] width 372 height 27
paste input "10.1072.1007.4866.TPPP.0000.T72005"
type input "10.1072.1007.4866.TPPP.0000.T72005"
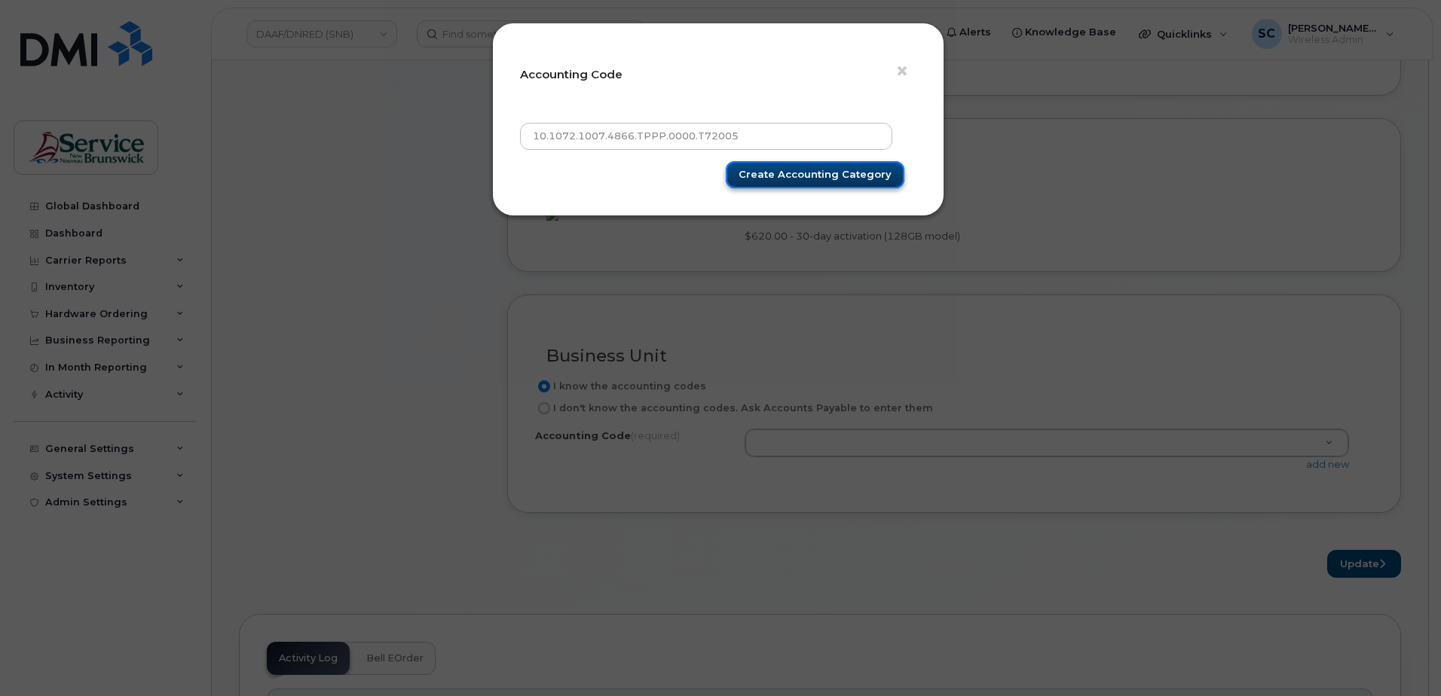
click at [870, 169] on input "Create Accounting category" at bounding box center [815, 175] width 179 height 28
type input "Create Accounting category"
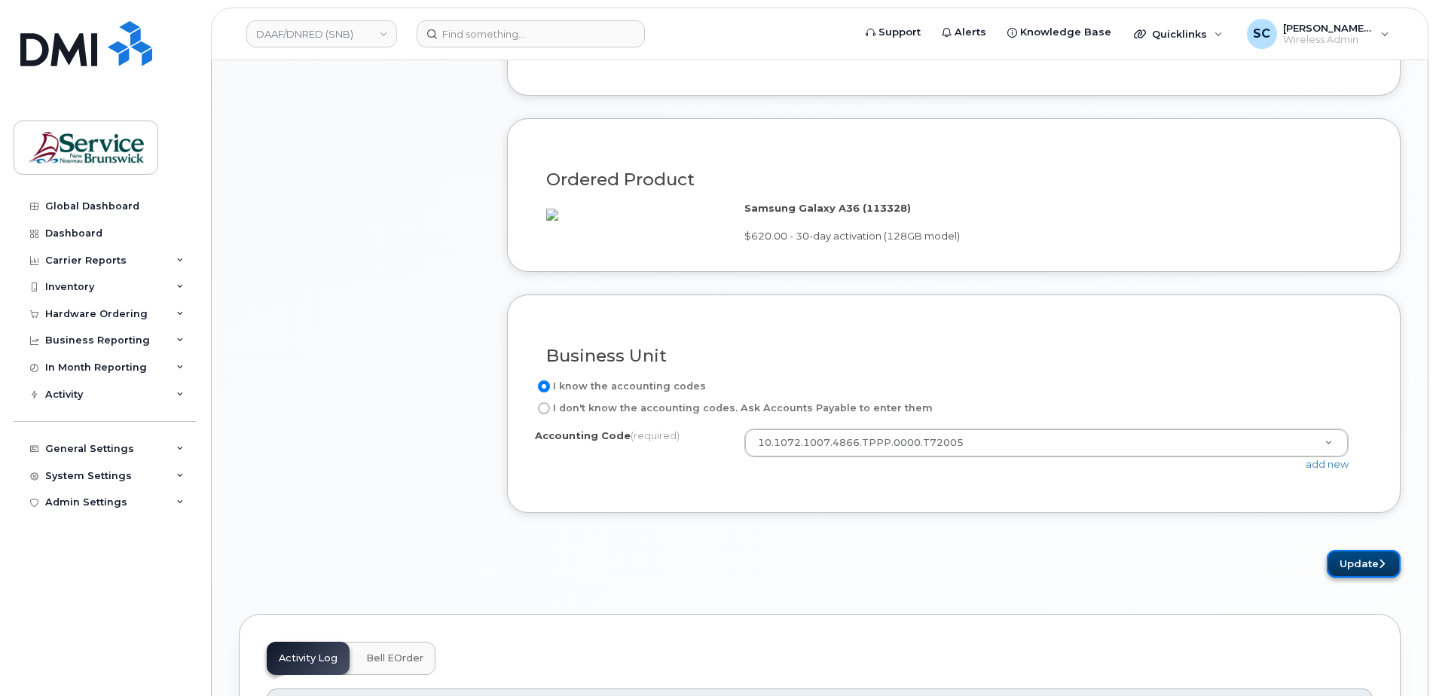
click at [1358, 578] on button "Update" at bounding box center [1364, 564] width 74 height 28
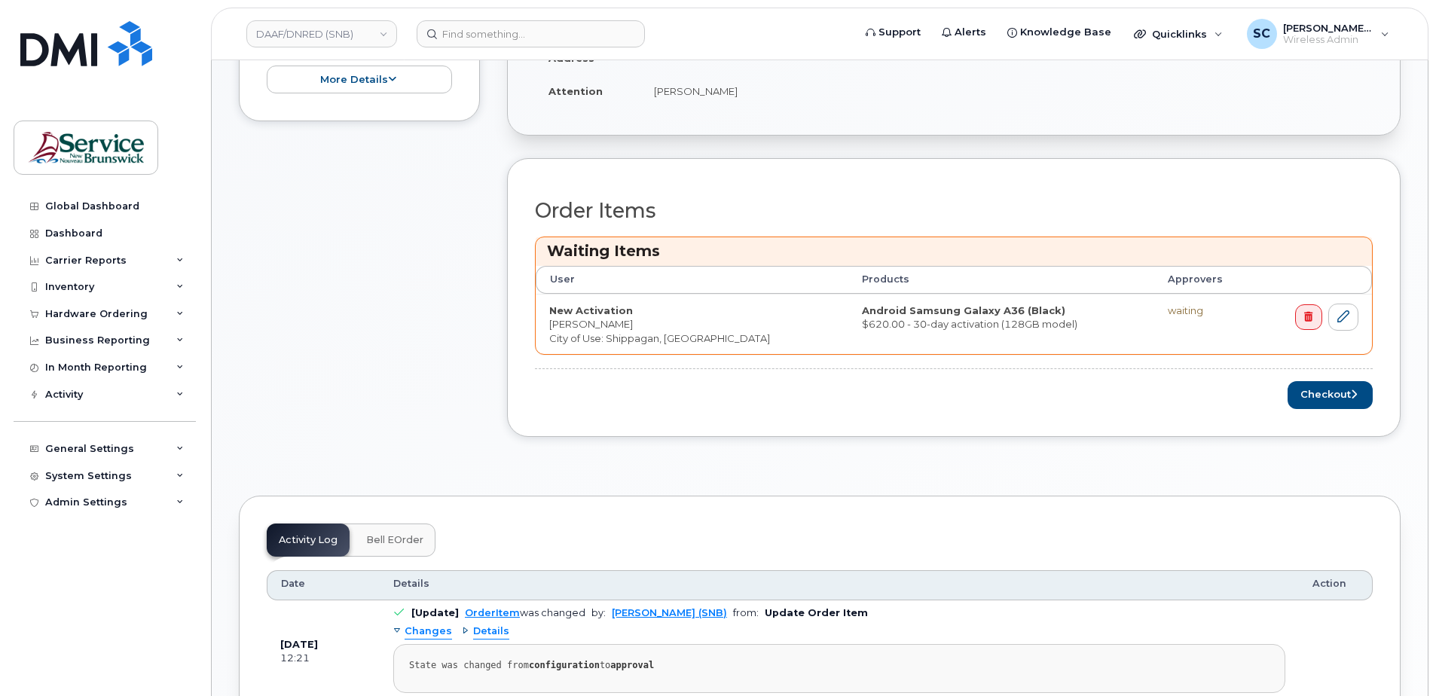
scroll to position [452, 0]
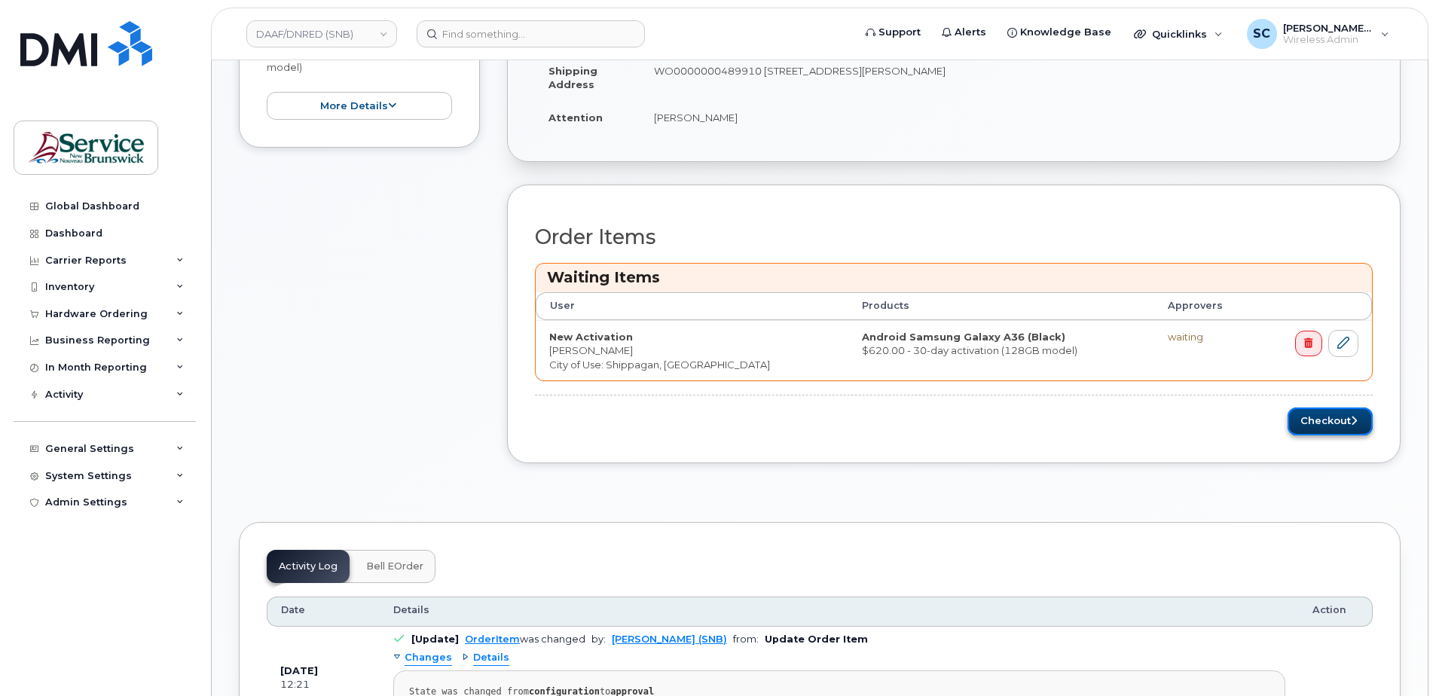
click at [1313, 425] on button "Checkout" at bounding box center [1330, 422] width 85 height 28
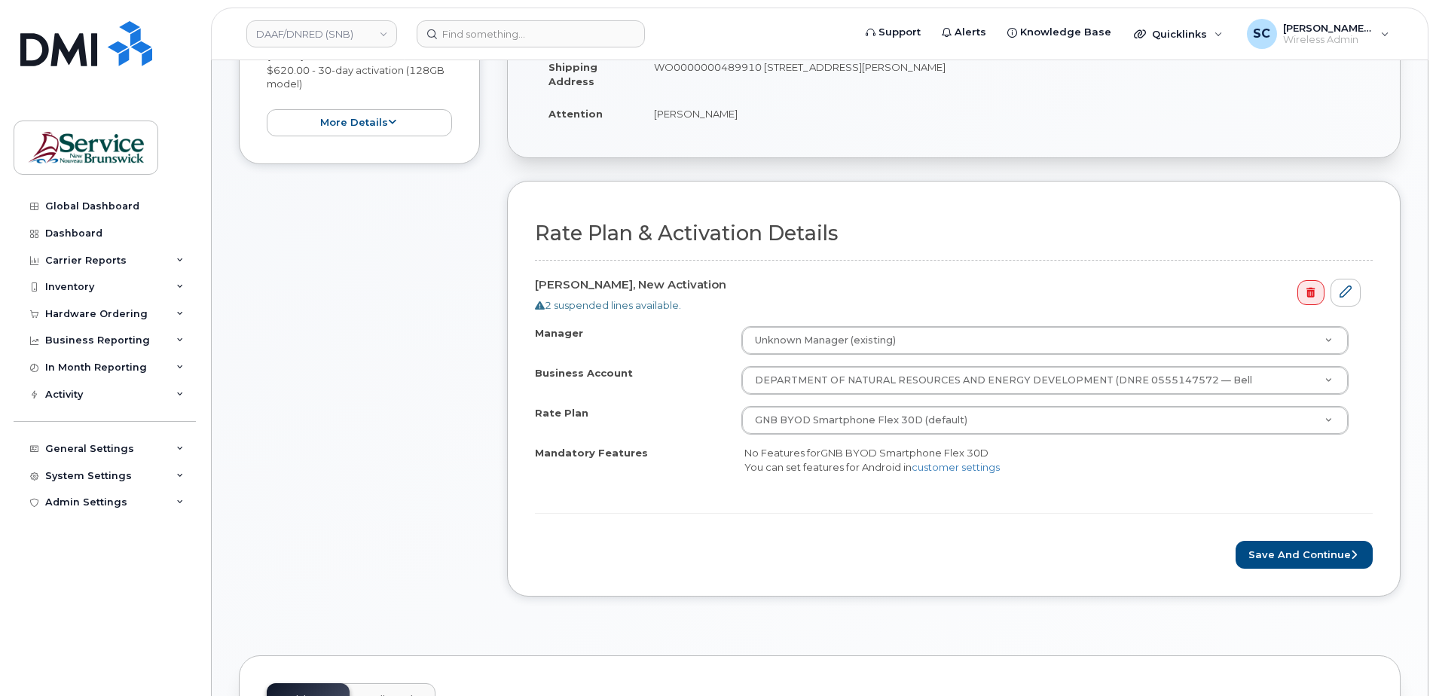
scroll to position [377, 0]
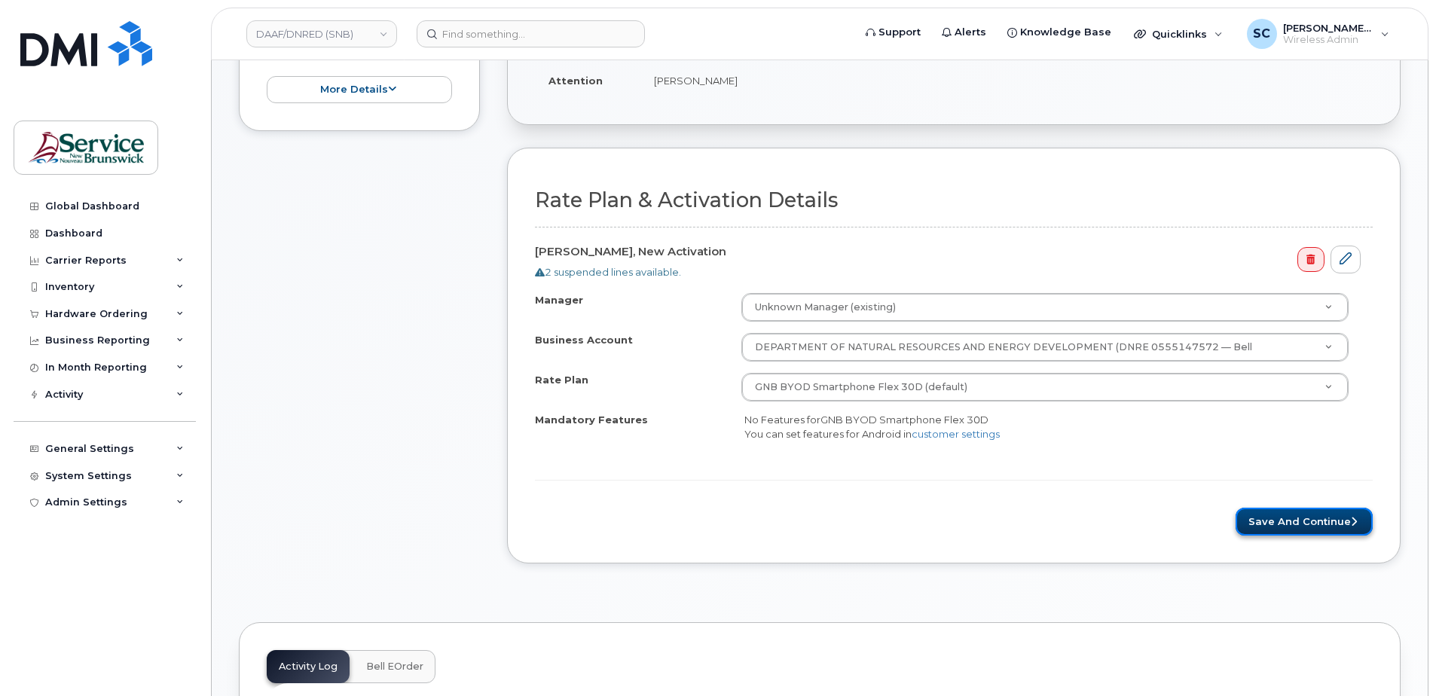
click at [1297, 523] on button "Save and Continue" at bounding box center [1304, 522] width 137 height 28
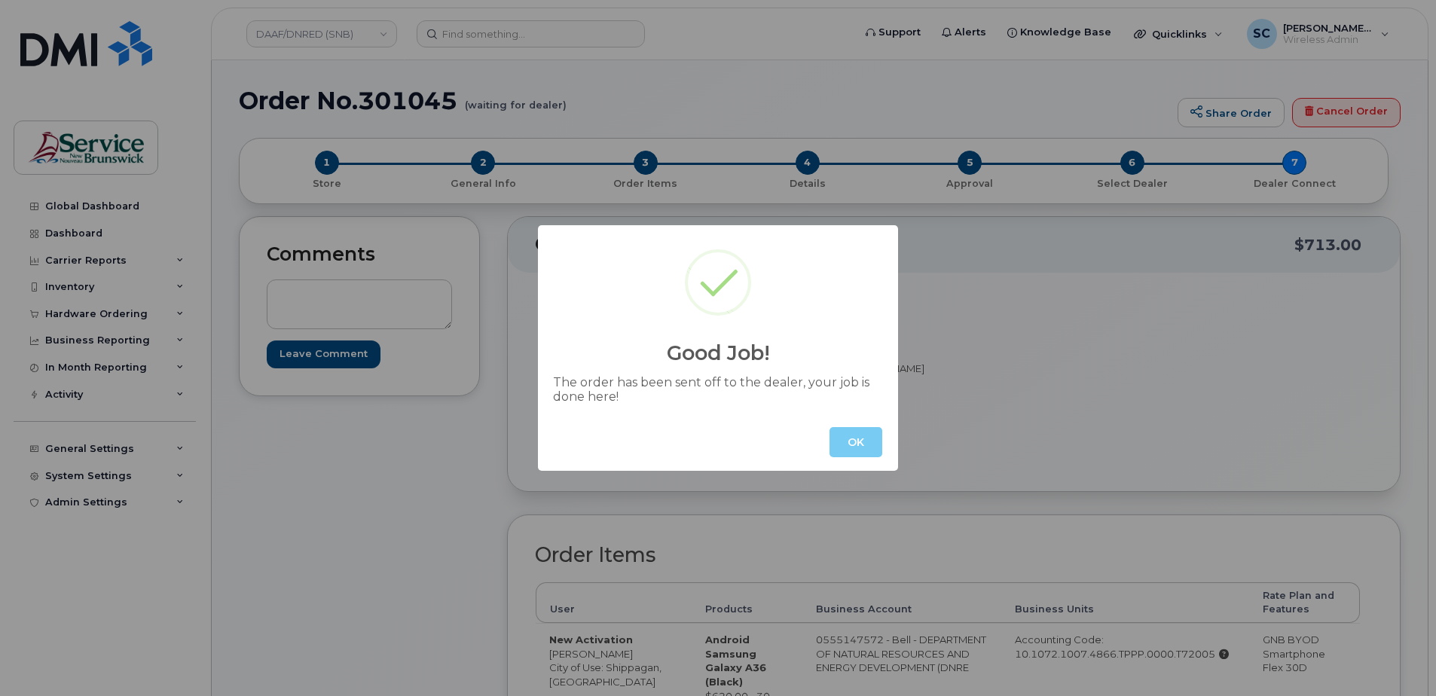
click at [852, 448] on button "OK" at bounding box center [856, 442] width 53 height 30
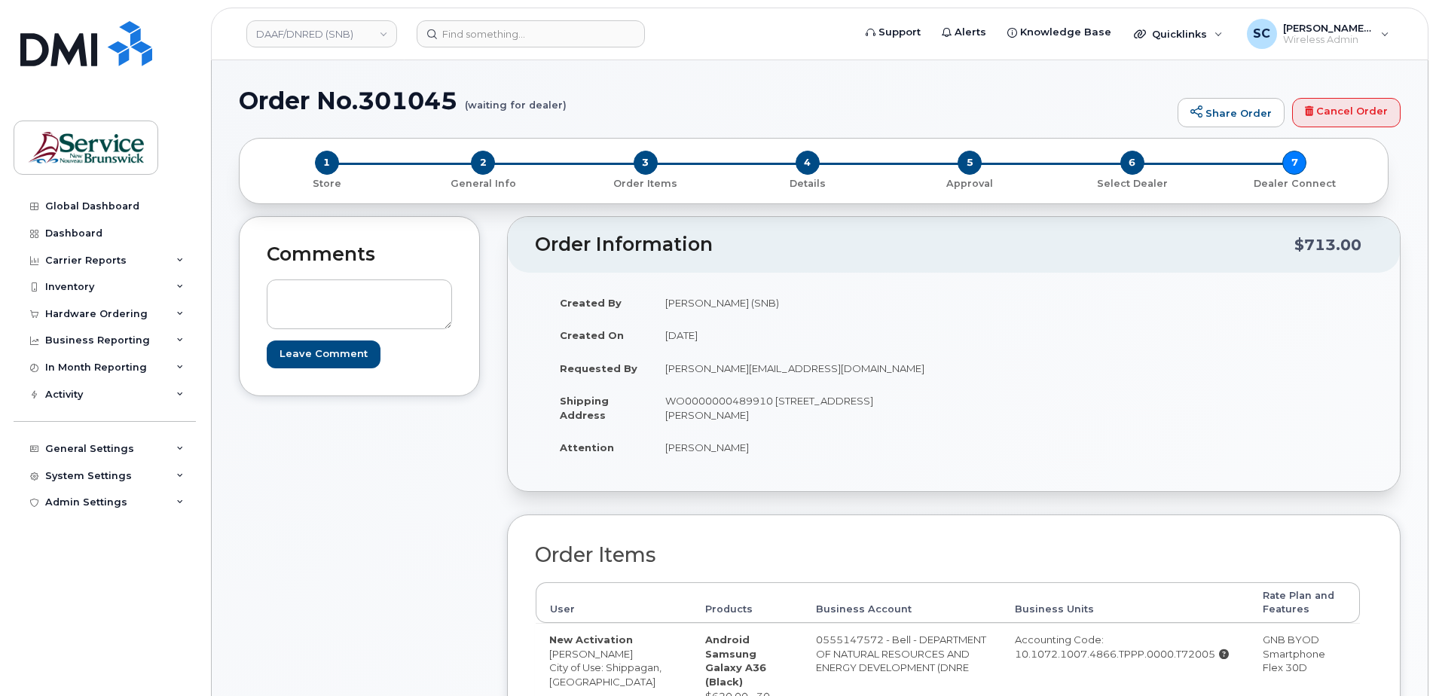
click at [402, 109] on h1 "Order No.301045 (waiting for dealer)" at bounding box center [704, 100] width 931 height 26
copy h1 "301045"
